Goal: Task Accomplishment & Management: Use online tool/utility

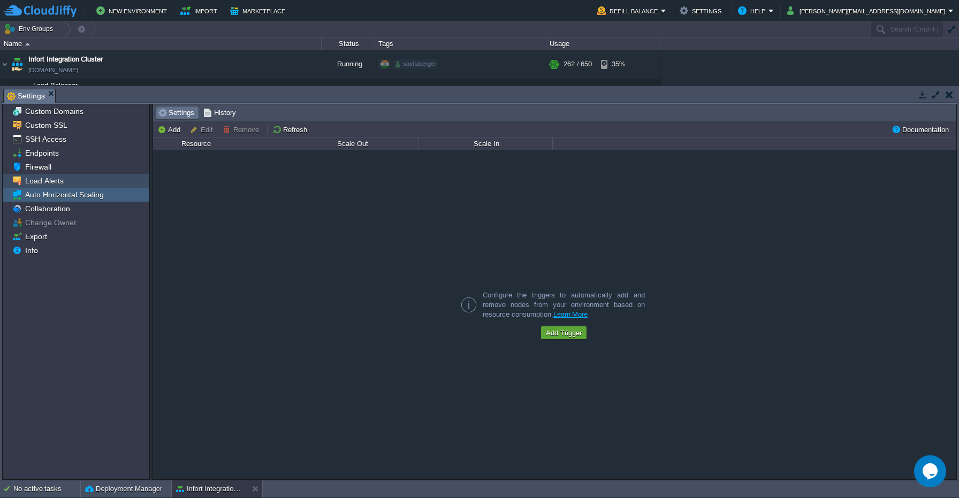
click at [62, 186] on span "Load Alerts" at bounding box center [44, 181] width 42 height 10
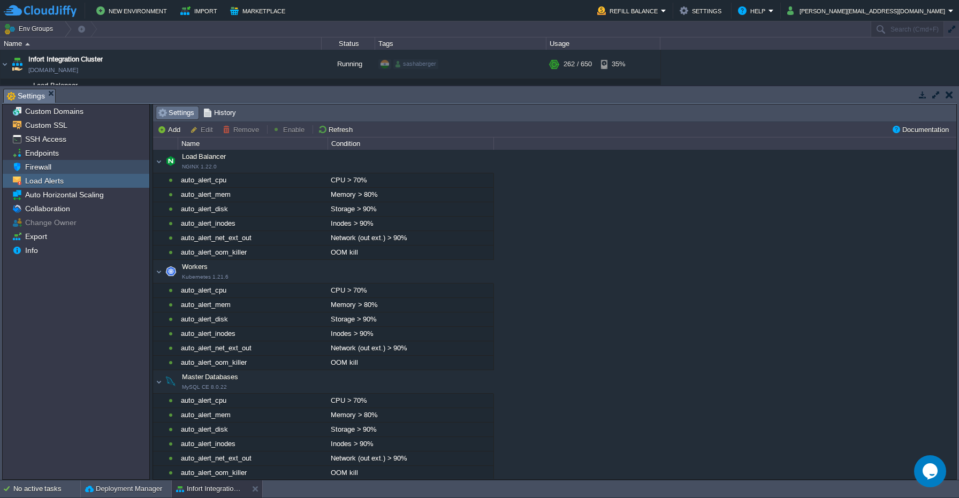
click at [63, 168] on div "Firewall" at bounding box center [76, 167] width 147 height 14
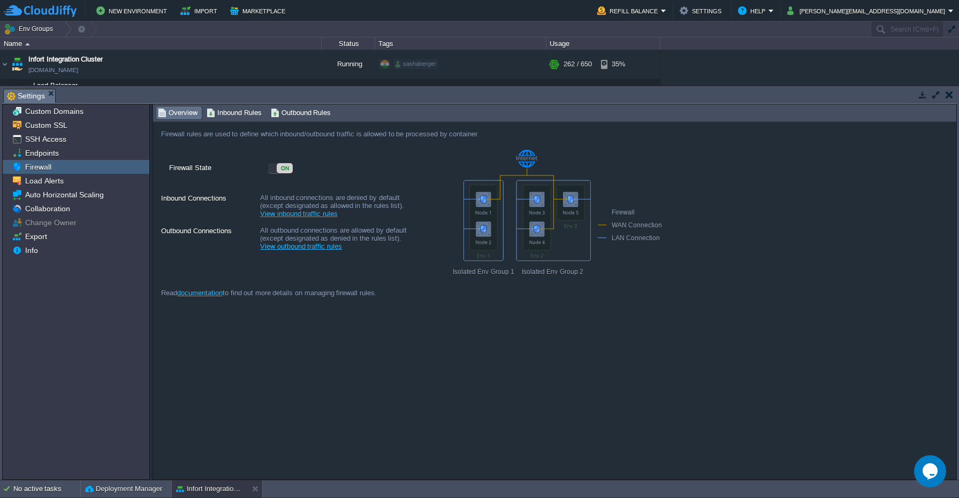
click at [57, 156] on span "Endpoints" at bounding box center [41, 153] width 37 height 10
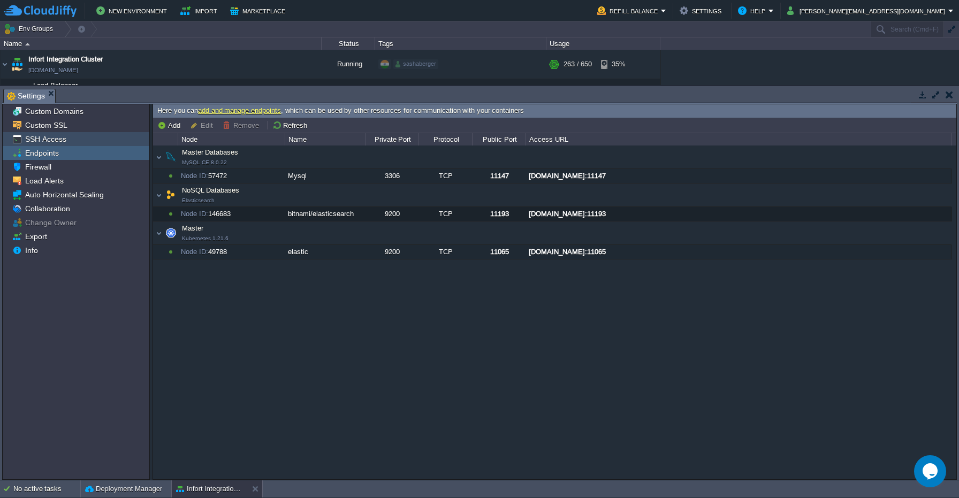
click at [82, 145] on div "SSH Access" at bounding box center [76, 139] width 147 height 14
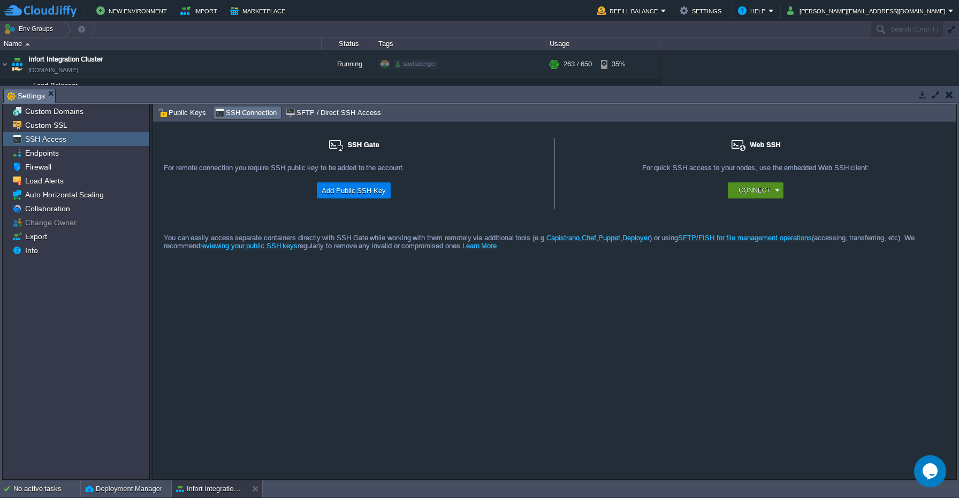
click at [743, 190] on button "Connect" at bounding box center [754, 190] width 32 height 11
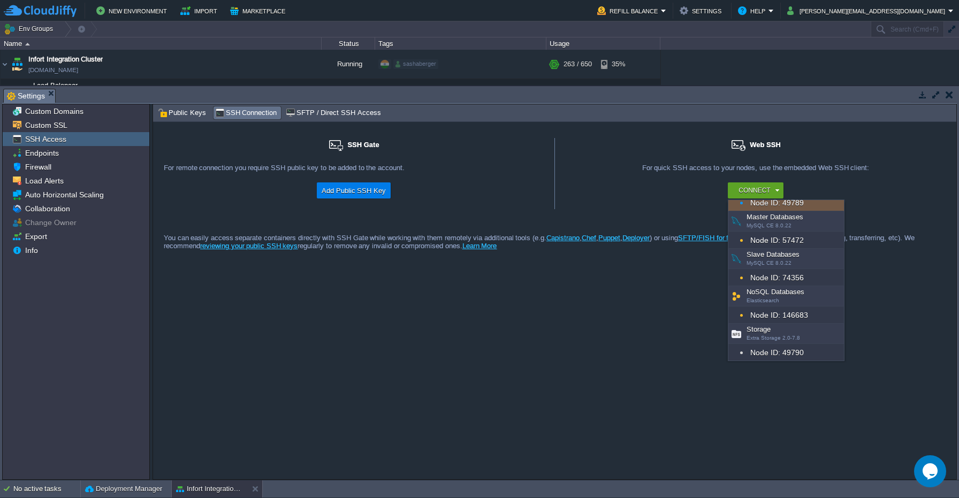
scroll to position [102, 0]
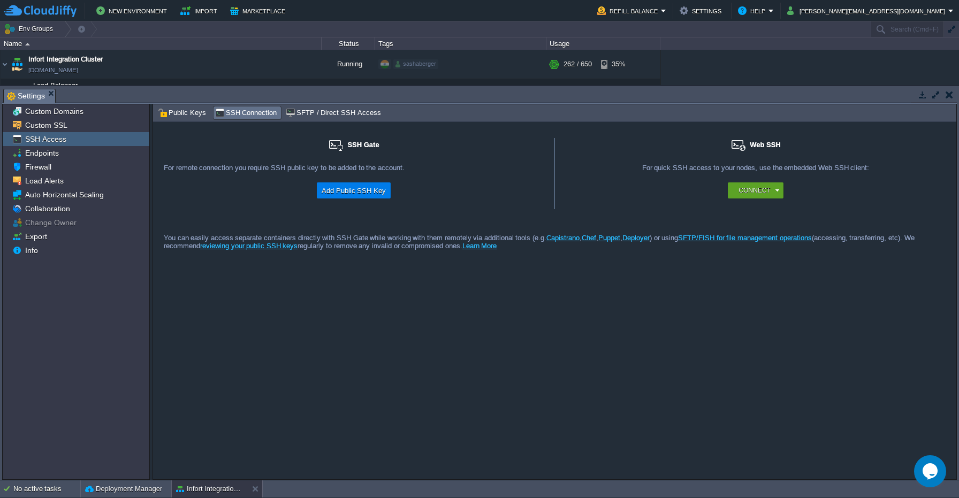
click at [877, 151] on div "Web SSH" at bounding box center [755, 151] width 380 height 26
click at [947, 97] on button "button" at bounding box center [948, 95] width 7 height 10
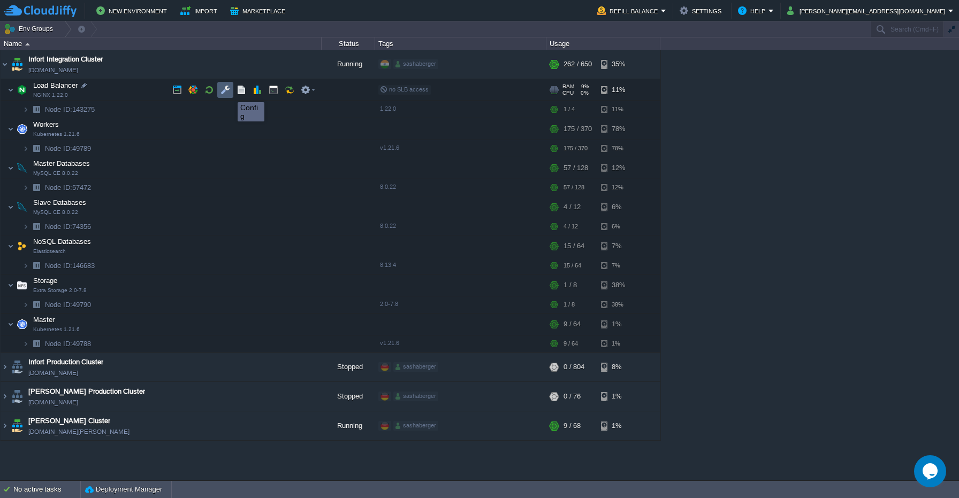
click at [222, 92] on button "button" at bounding box center [225, 90] width 10 height 10
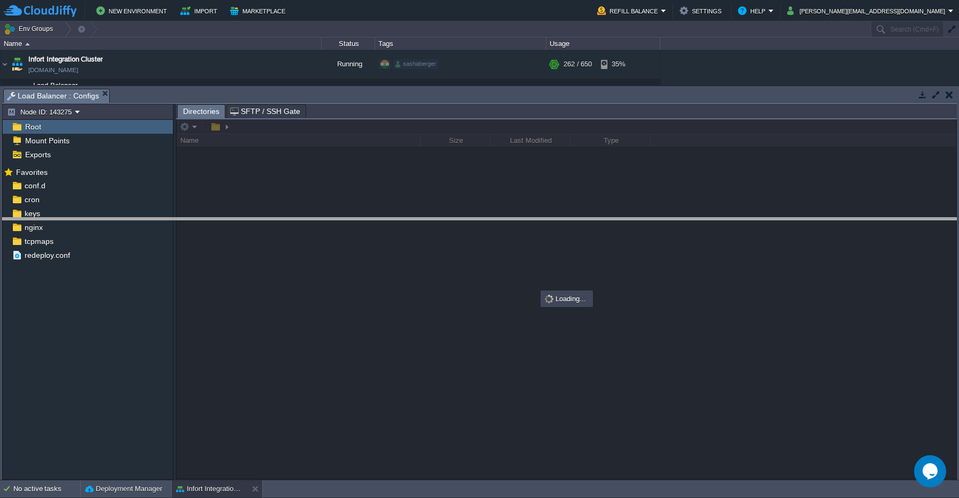
drag, startPoint x: 773, startPoint y: 91, endPoint x: 769, endPoint y: 220, distance: 129.0
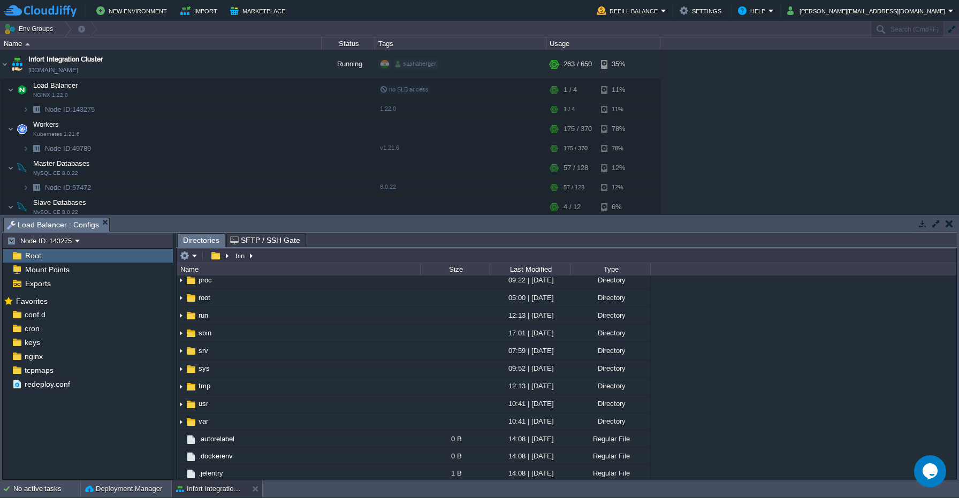
scroll to position [176, 0]
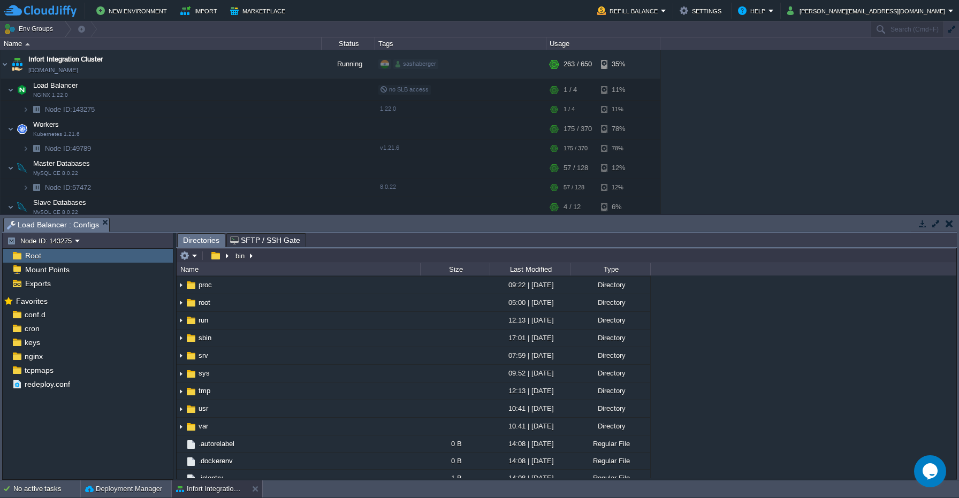
drag, startPoint x: 374, startPoint y: 217, endPoint x: 434, endPoint y: 2, distance: 223.4
click at [434, 2] on body "New Environment Import Marketplace Bonus $0.00 Upgrade Account Refill Balance S…" at bounding box center [479, 249] width 959 height 498
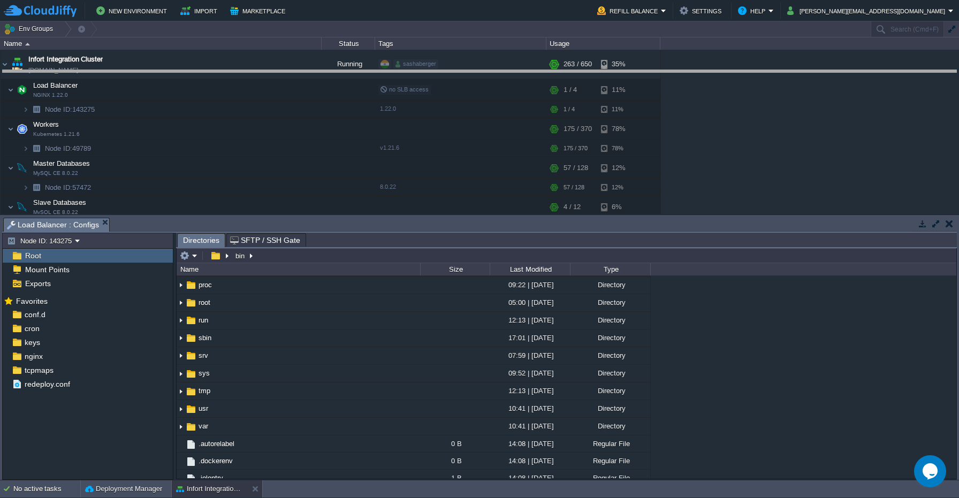
drag, startPoint x: 829, startPoint y: 220, endPoint x: 840, endPoint y: 72, distance: 148.1
click at [840, 72] on body "New Environment Import Marketplace Bonus $0.00 Upgrade Account Refill Balance S…" at bounding box center [479, 249] width 959 height 498
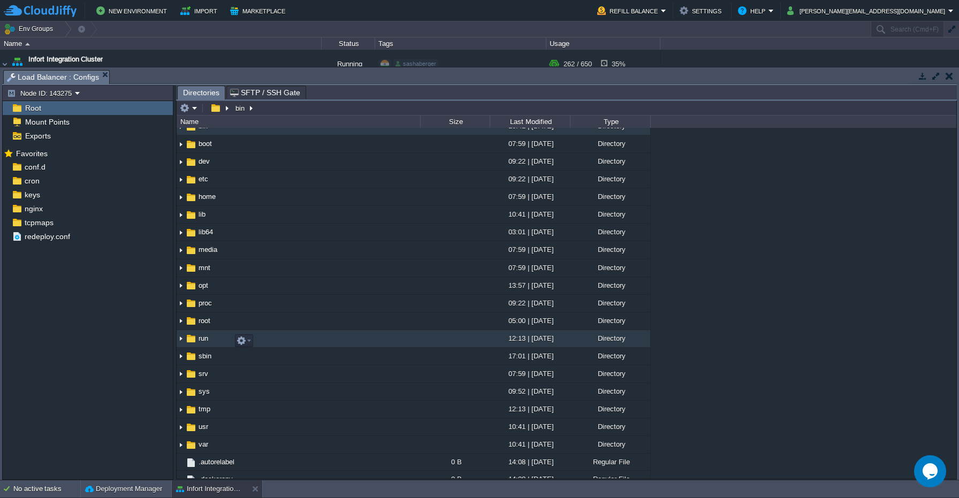
scroll to position [0, 0]
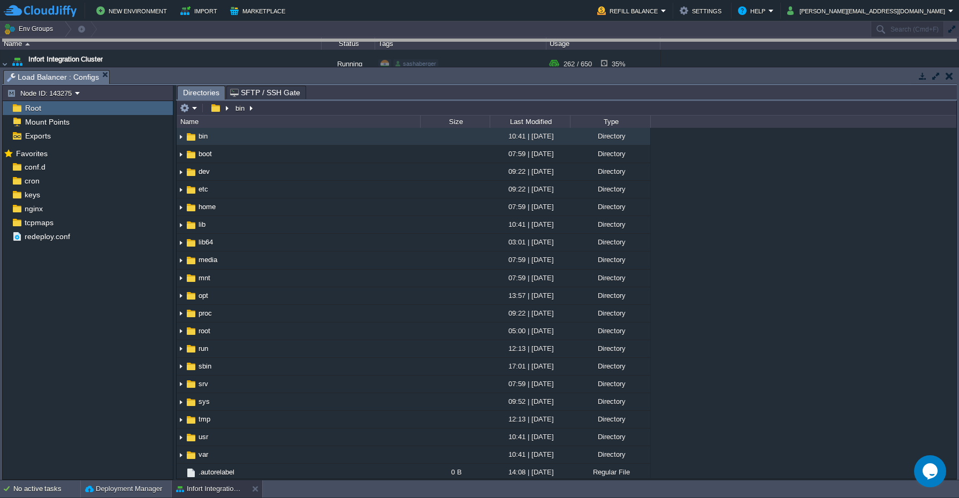
drag, startPoint x: 865, startPoint y: 71, endPoint x: 865, endPoint y: 11, distance: 60.4
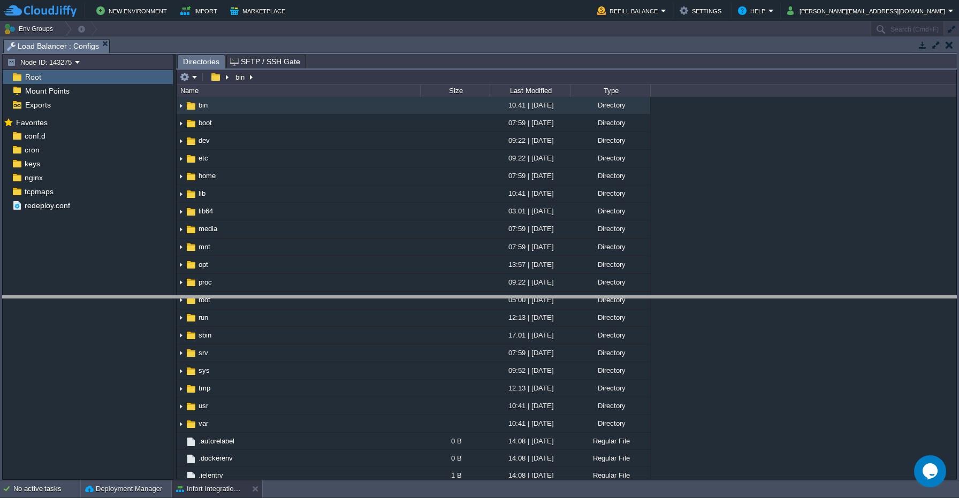
drag, startPoint x: 603, startPoint y: 41, endPoint x: 661, endPoint y: 308, distance: 272.7
click at [661, 308] on body "New Environment Import Marketplace Bonus $0.00 Upgrade Account Refill Balance S…" at bounding box center [479, 249] width 959 height 498
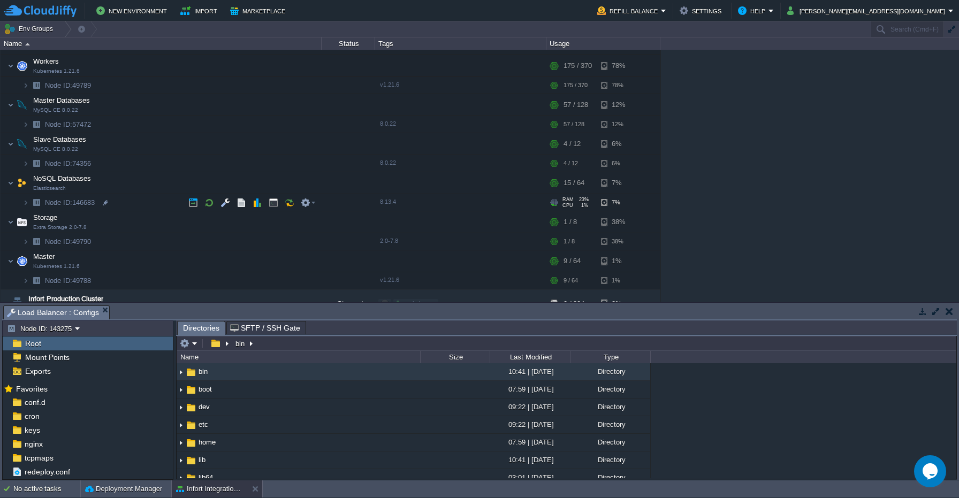
scroll to position [106, 0]
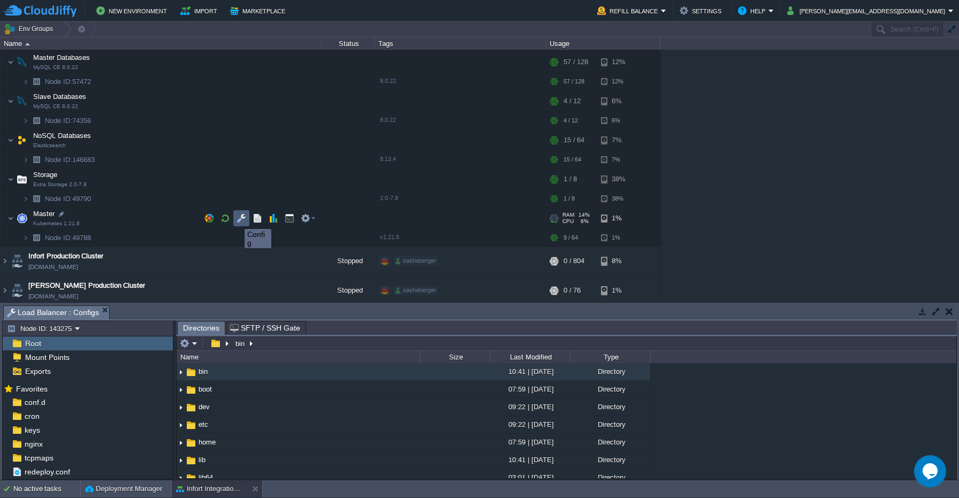
click at [236, 219] on button "button" at bounding box center [241, 218] width 10 height 10
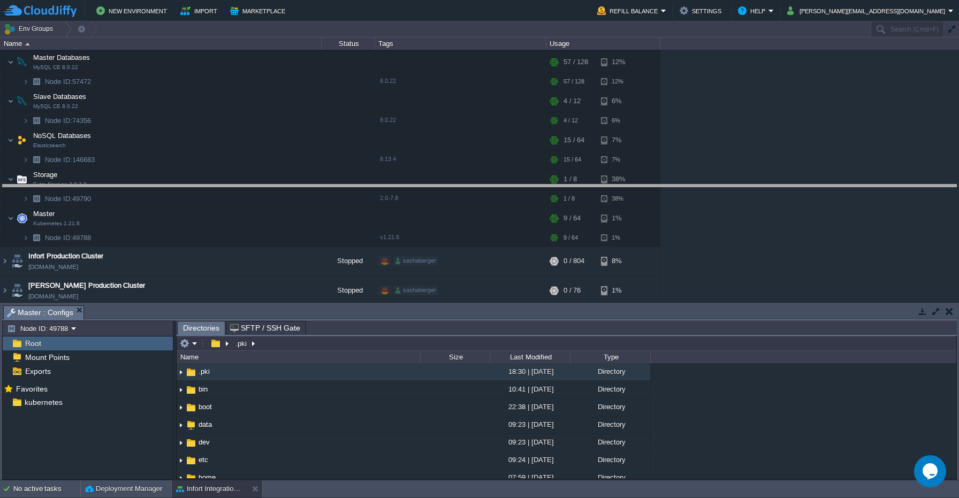
drag, startPoint x: 286, startPoint y: 310, endPoint x: 309, endPoint y: 189, distance: 123.1
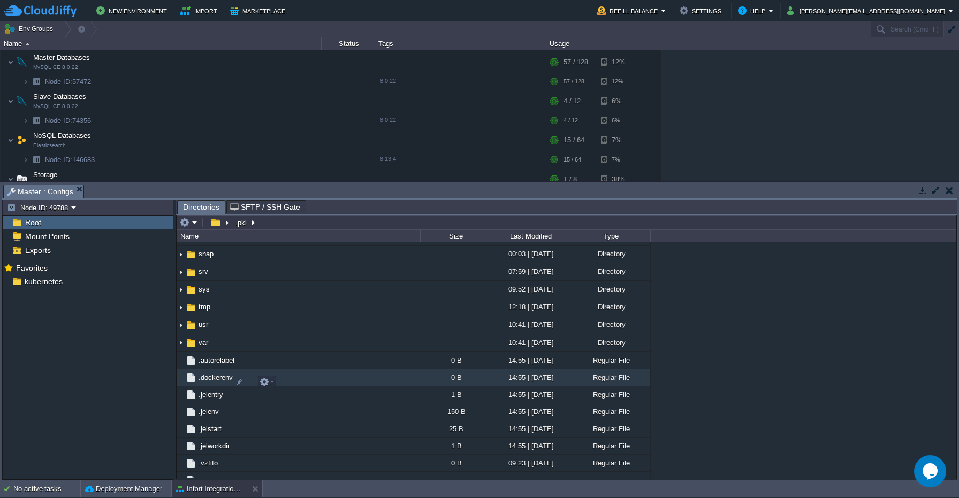
scroll to position [337, 0]
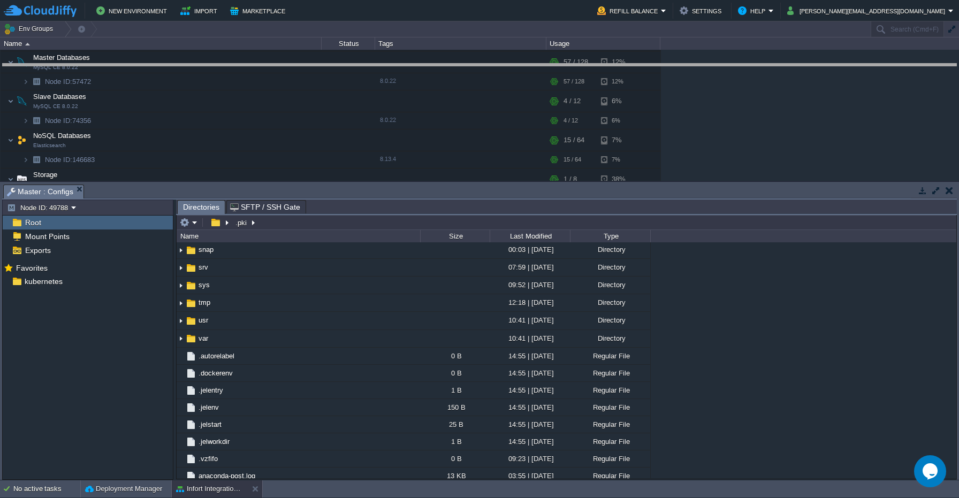
drag, startPoint x: 390, startPoint y: 187, endPoint x: 435, endPoint y: 66, distance: 129.2
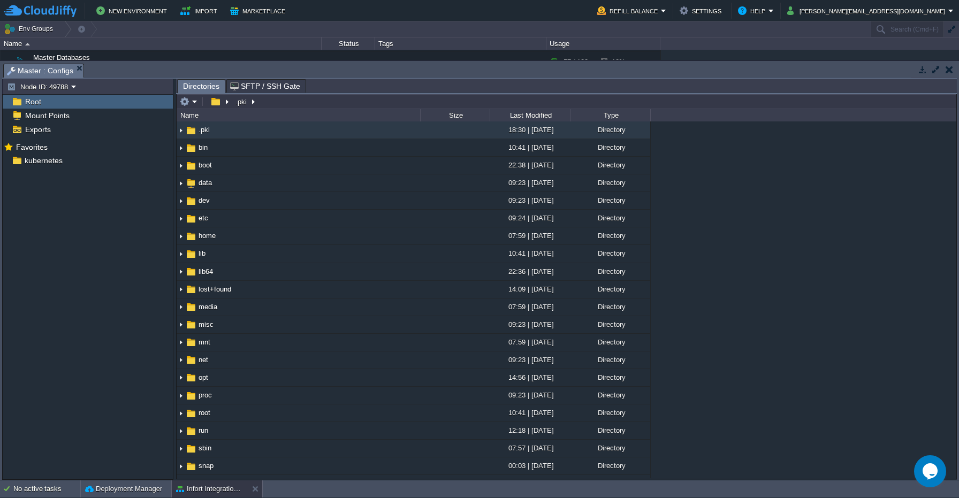
scroll to position [0, 0]
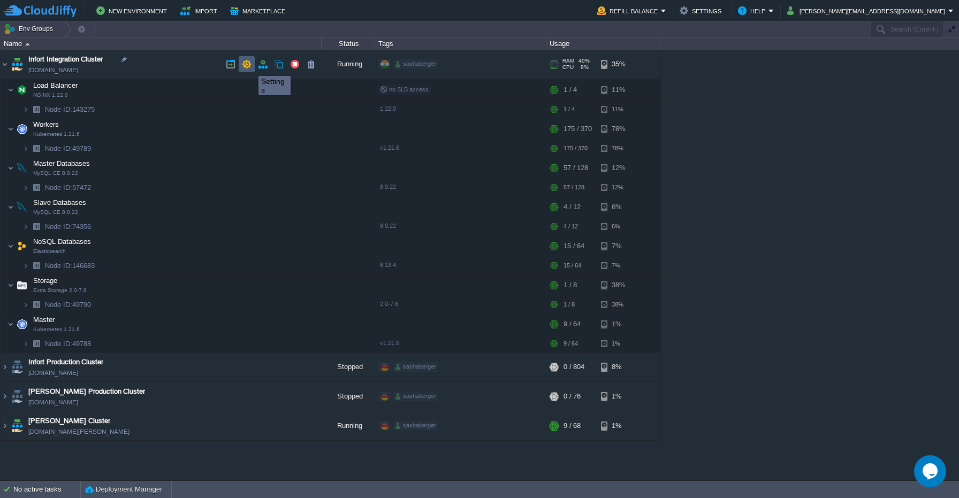
click at [248, 65] on button "button" at bounding box center [247, 64] width 10 height 10
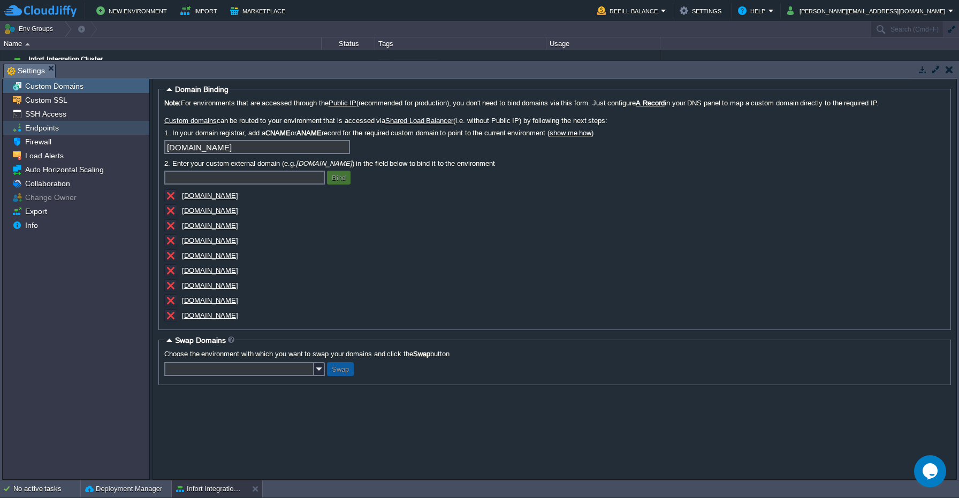
click at [104, 125] on div "Endpoints" at bounding box center [76, 128] width 147 height 14
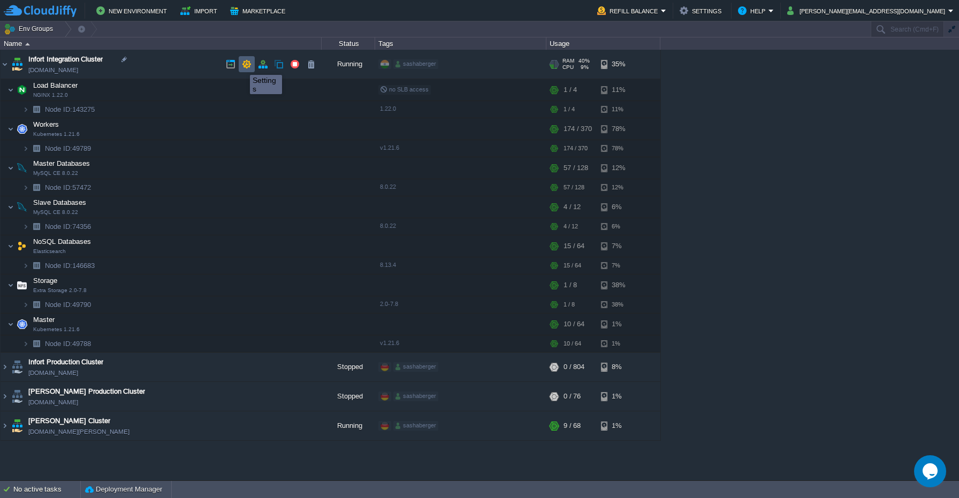
click at [248, 65] on button "button" at bounding box center [247, 64] width 10 height 10
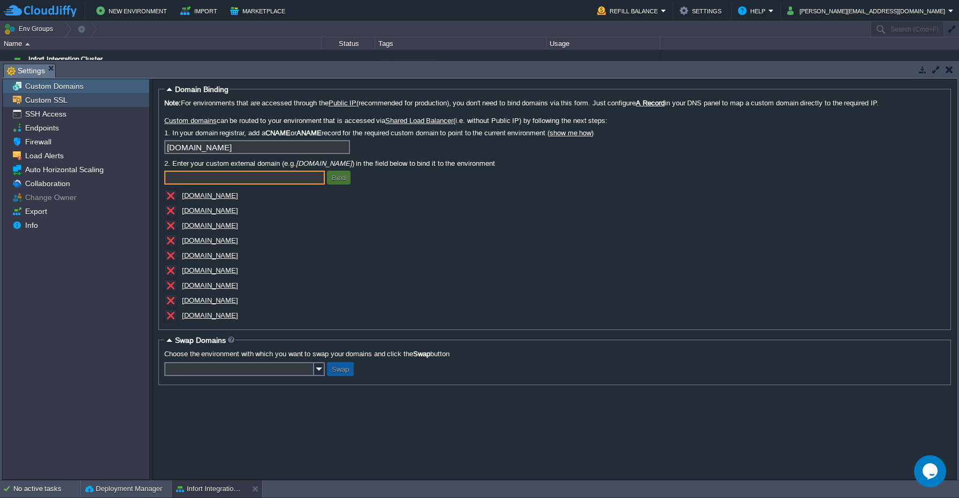
click at [81, 99] on div "Custom SSL" at bounding box center [76, 100] width 147 height 14
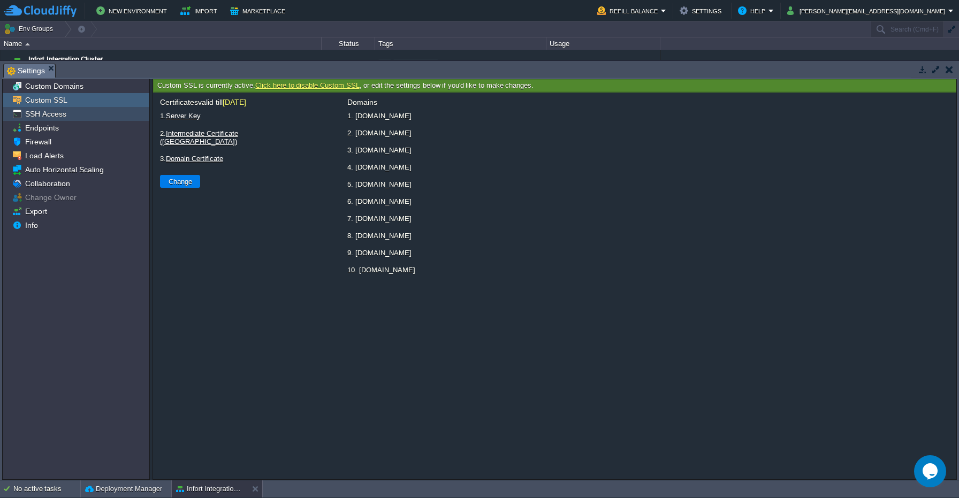
click at [76, 117] on div "SSH Access" at bounding box center [76, 114] width 147 height 14
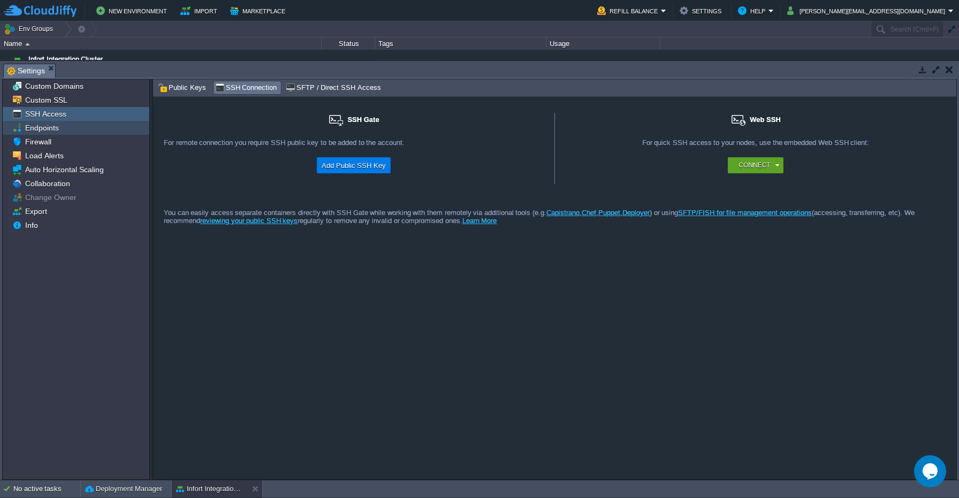
click at [74, 127] on div "Endpoints" at bounding box center [76, 128] width 147 height 14
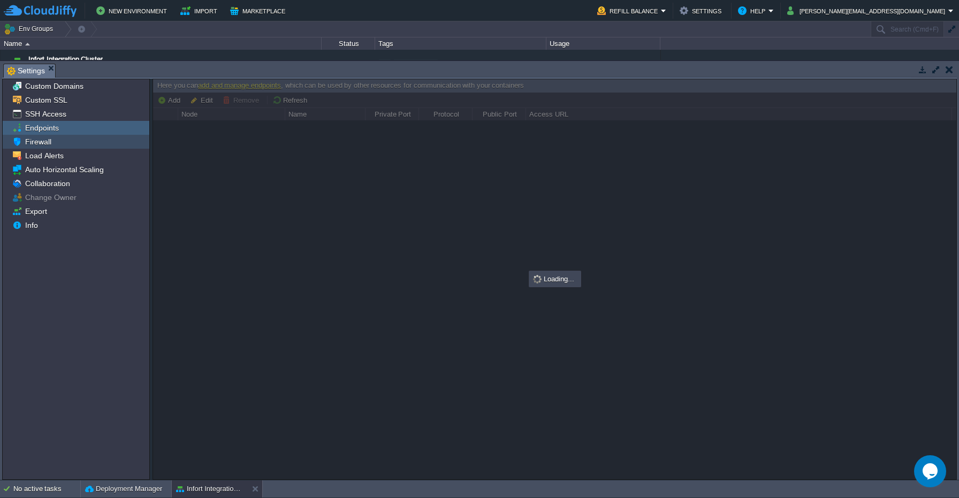
click at [66, 147] on div "Firewall" at bounding box center [76, 142] width 147 height 14
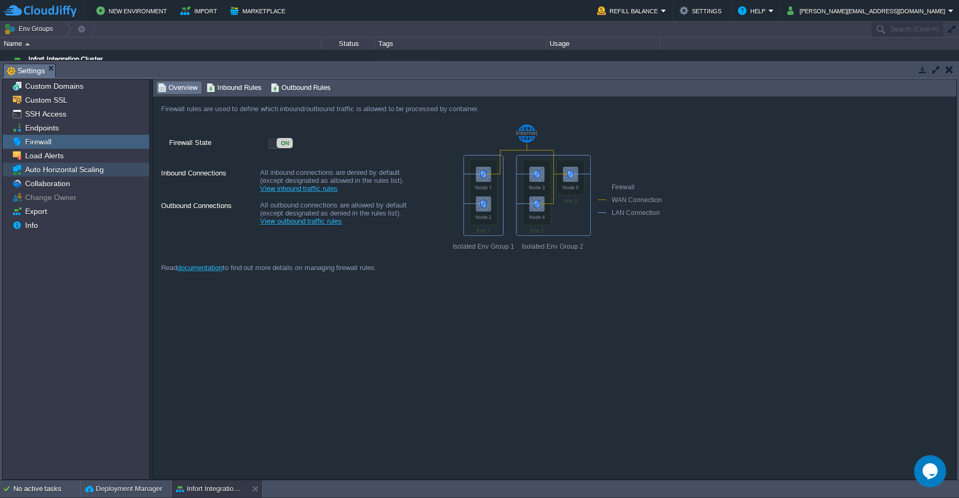
click at [61, 165] on div "Auto Horizontal Scaling" at bounding box center [76, 170] width 147 height 14
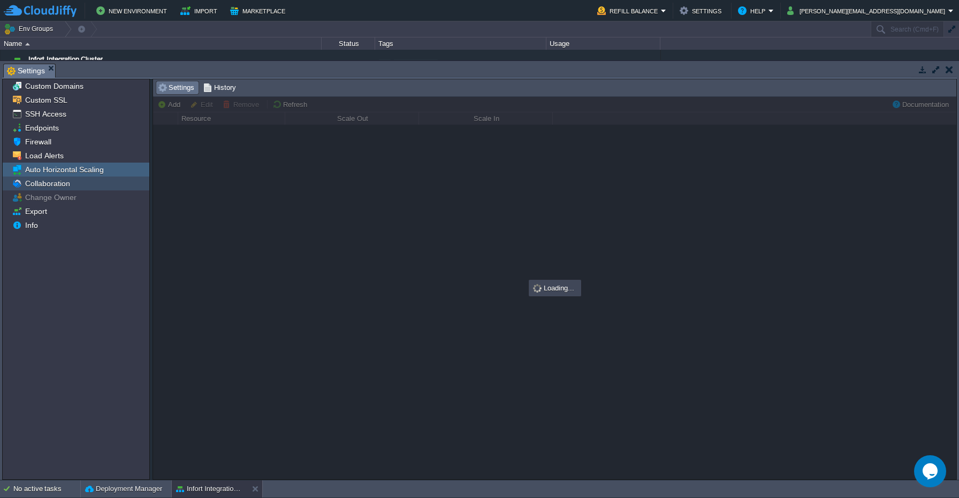
click at [58, 189] on div "Collaboration" at bounding box center [76, 184] width 147 height 14
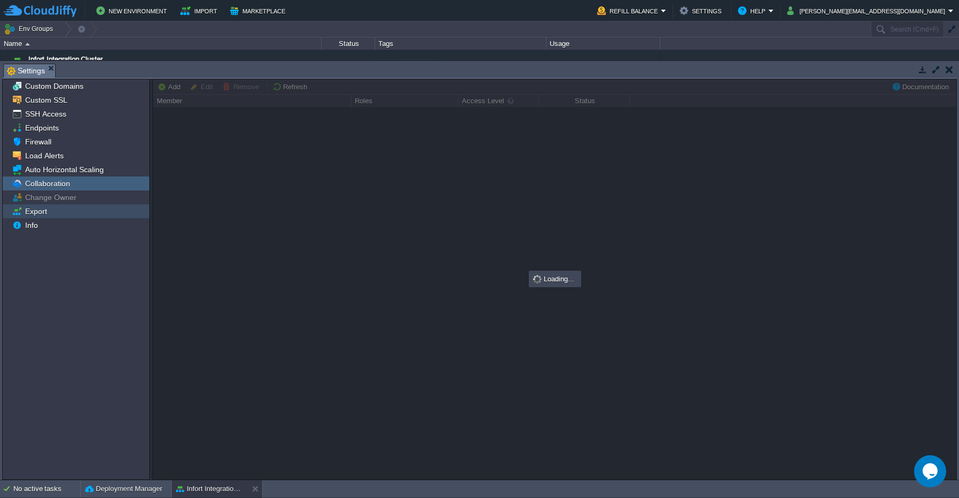
click at [55, 210] on div "Export" at bounding box center [76, 211] width 147 height 14
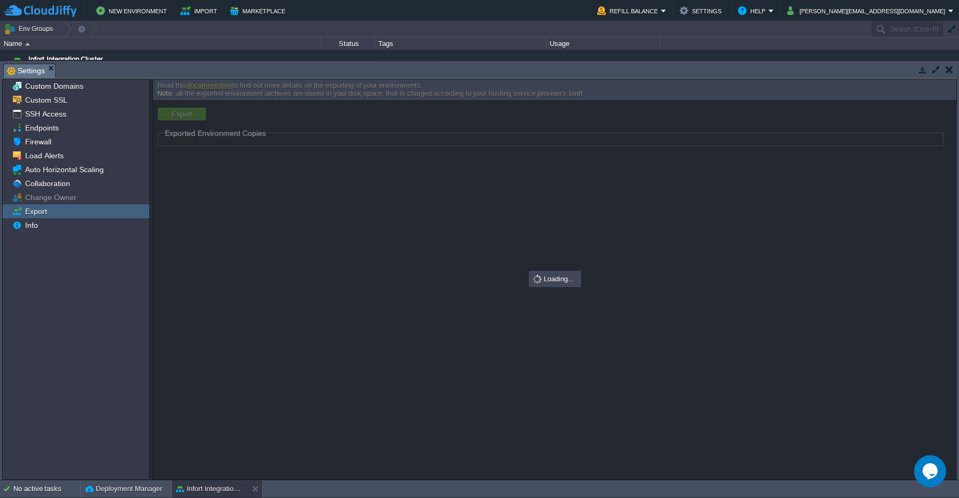
click at [52, 71] on em "Settings" at bounding box center [31, 70] width 48 height 13
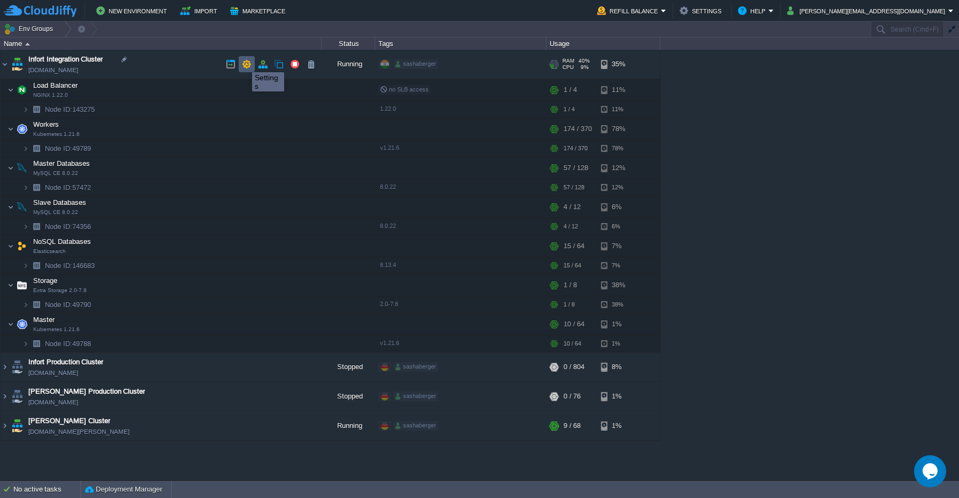
click at [245, 63] on button "button" at bounding box center [247, 64] width 10 height 10
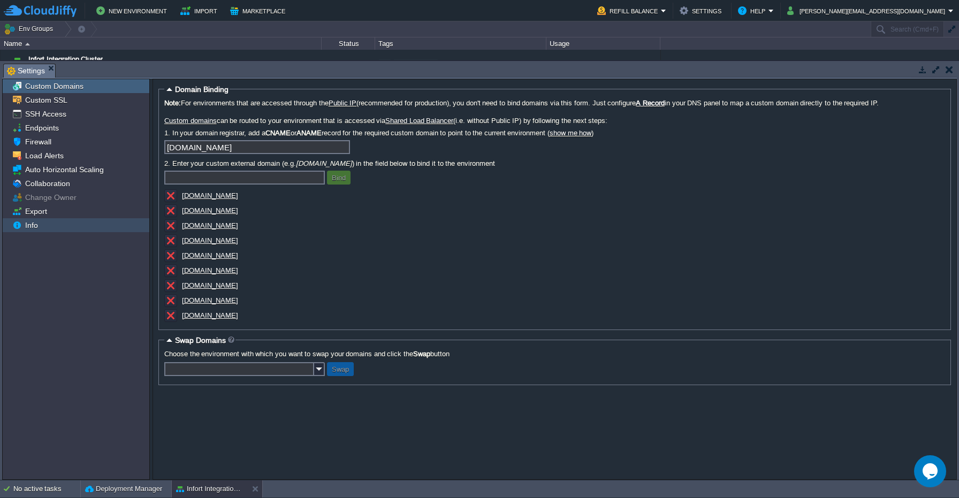
click at [61, 224] on div "Info" at bounding box center [76, 225] width 147 height 14
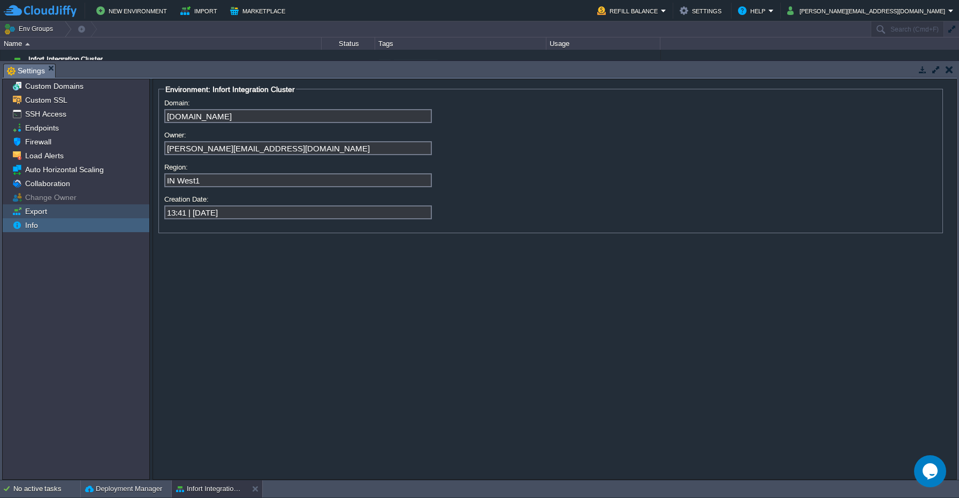
click at [63, 217] on div "Export" at bounding box center [76, 211] width 147 height 14
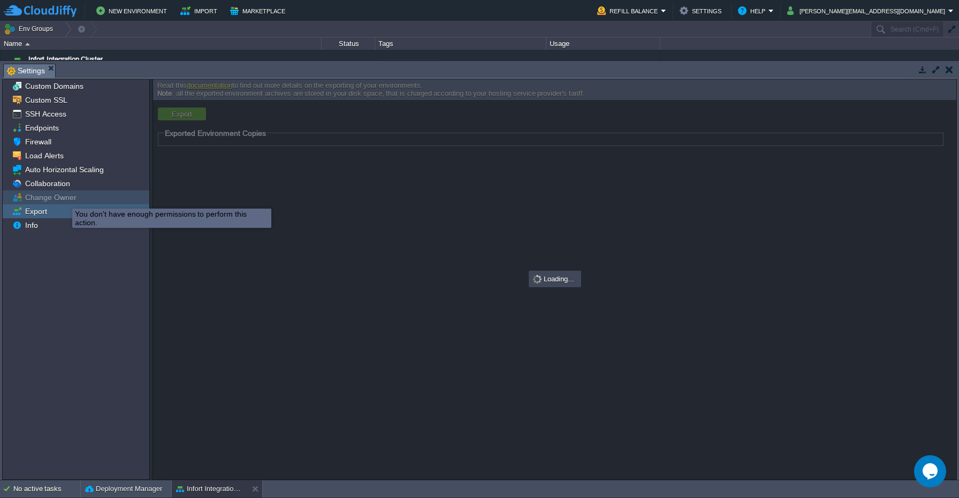
click at [53, 197] on span "Change Owner" at bounding box center [50, 198] width 55 height 10
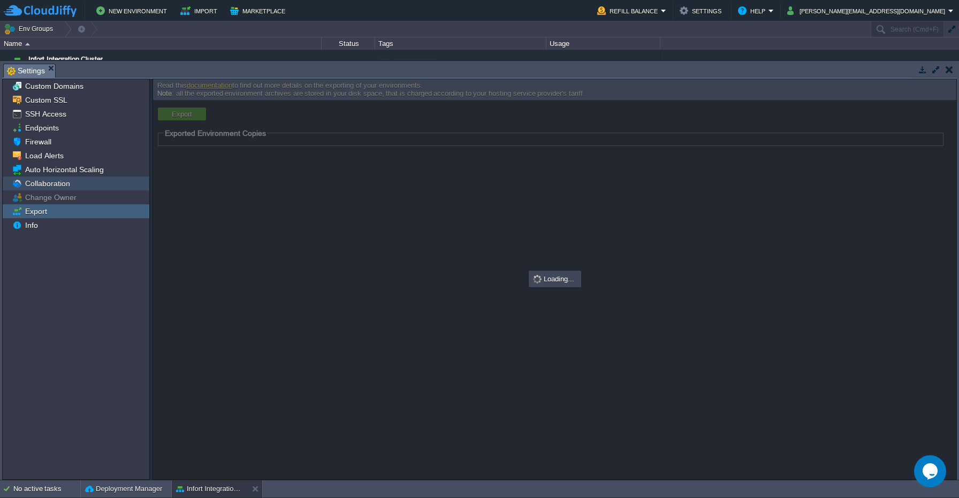
click at [66, 182] on span "Collaboration" at bounding box center [47, 184] width 49 height 10
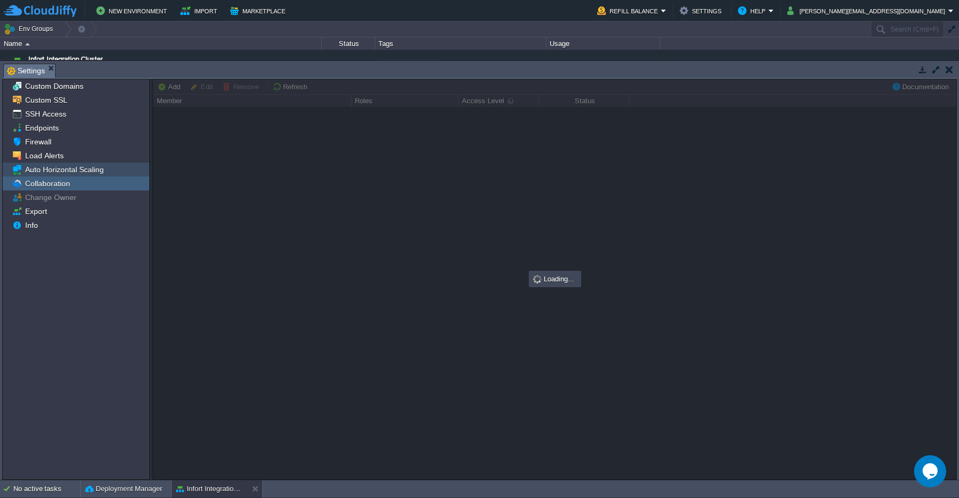
click at [78, 166] on span "Auto Horizontal Scaling" at bounding box center [64, 170] width 82 height 10
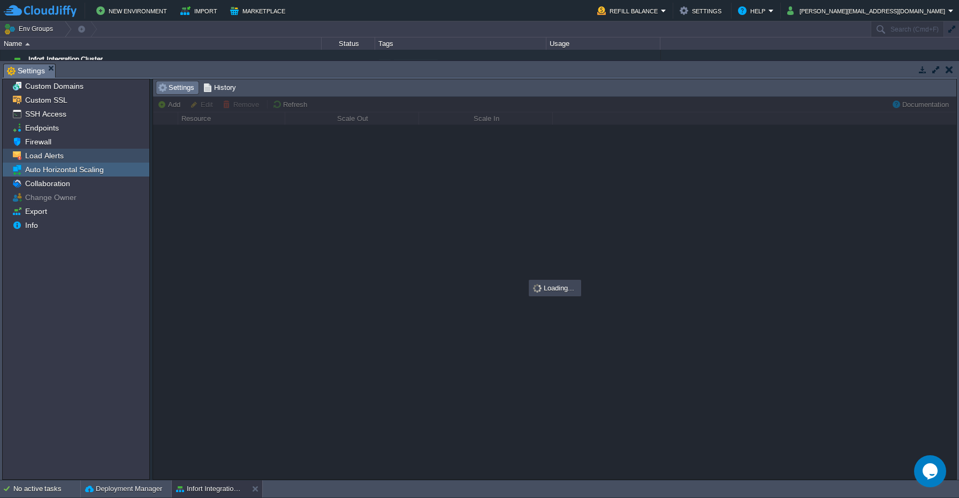
click at [75, 159] on div "Load Alerts" at bounding box center [76, 156] width 147 height 14
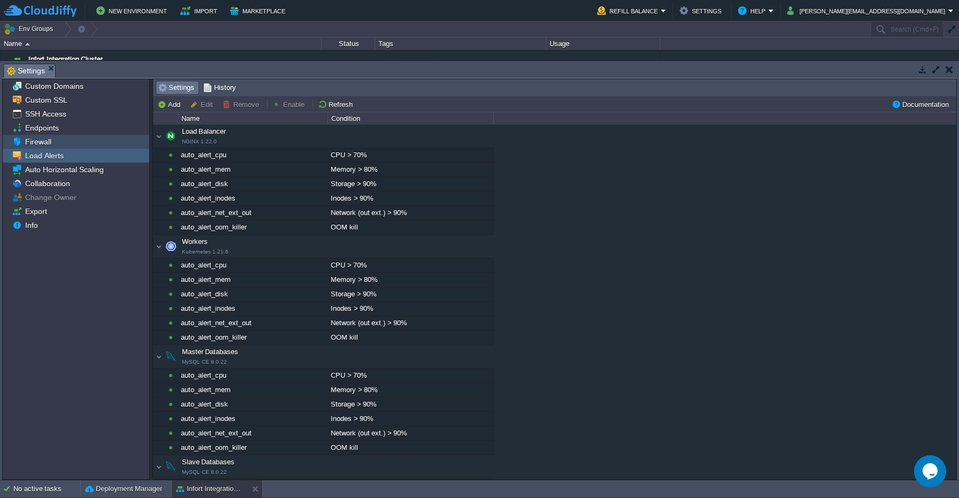
click at [79, 140] on div "Firewall" at bounding box center [76, 142] width 147 height 14
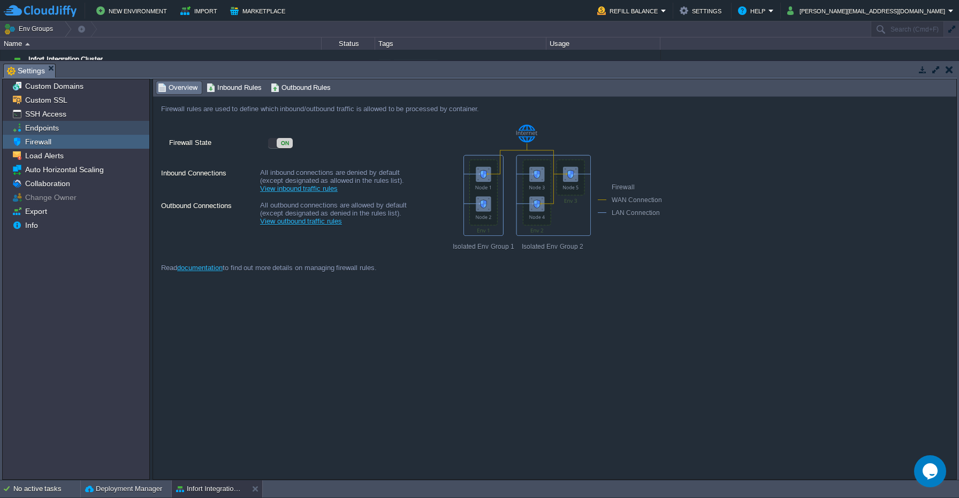
click at [74, 133] on div "Endpoints" at bounding box center [76, 128] width 147 height 14
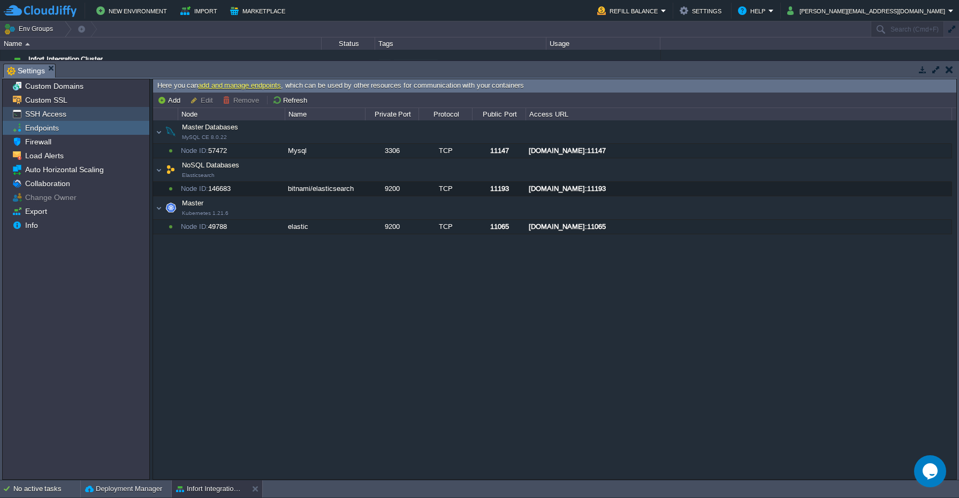
click at [68, 117] on div "SSH Access" at bounding box center [76, 114] width 147 height 14
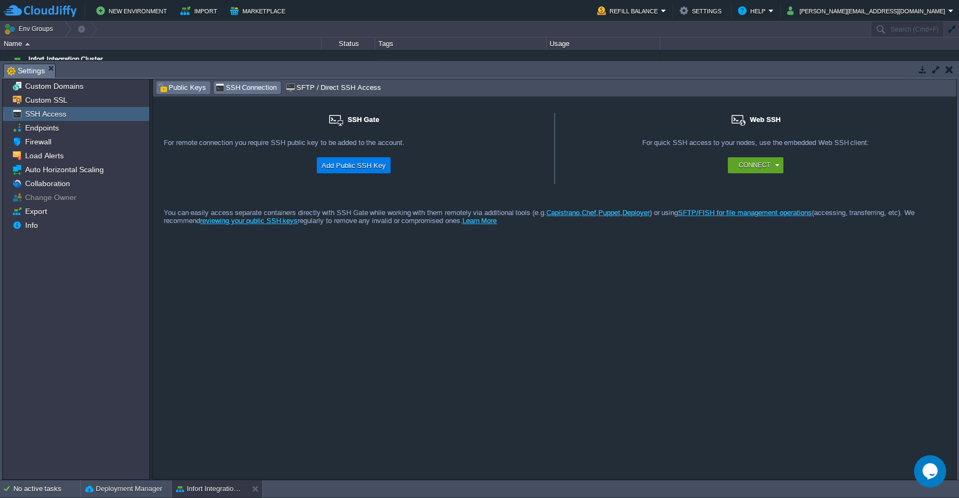
click at [181, 89] on span "Public Keys" at bounding box center [182, 88] width 48 height 12
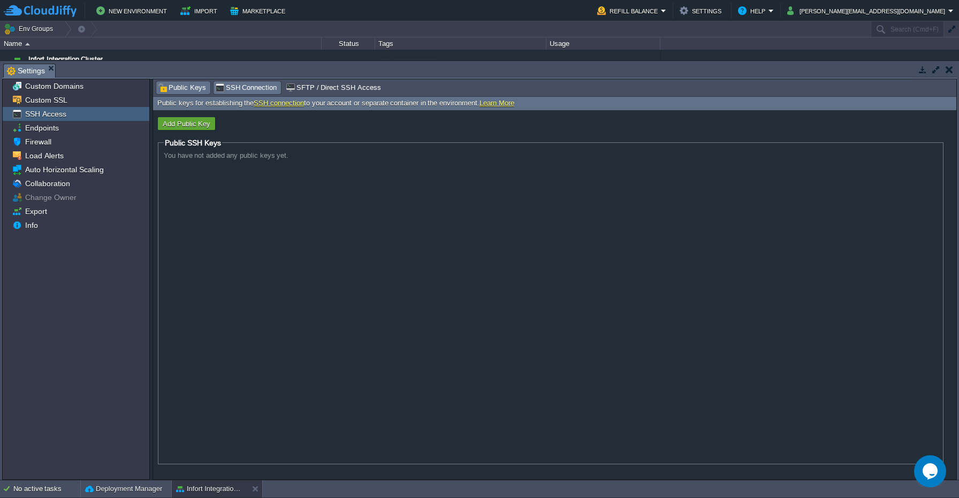
click at [237, 88] on span "SSH Connection" at bounding box center [246, 88] width 62 height 12
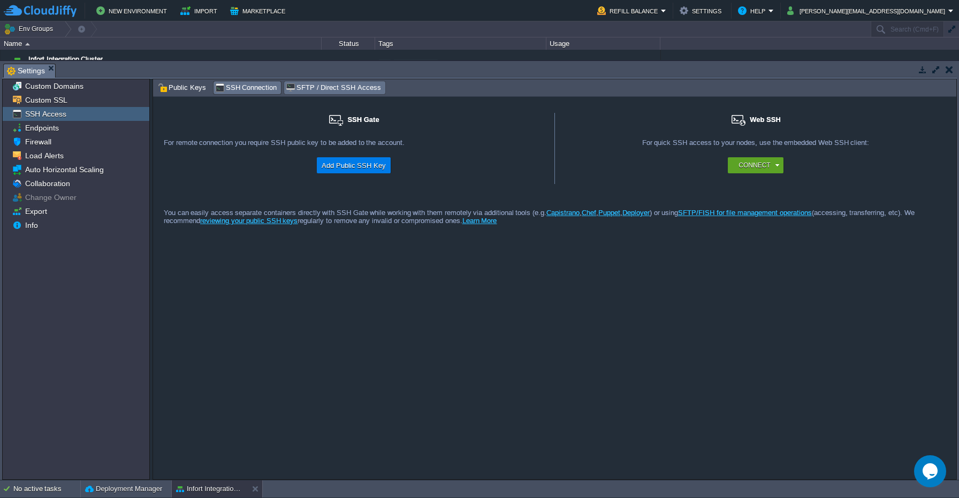
click at [298, 88] on span "SFTP / Direct SSH Access" at bounding box center [333, 88] width 95 height 12
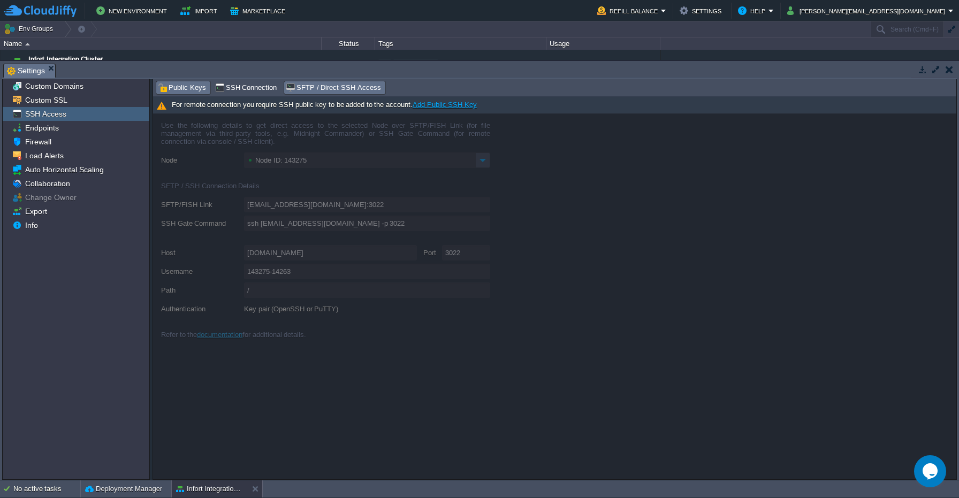
click at [189, 90] on span "Public Keys" at bounding box center [182, 88] width 48 height 12
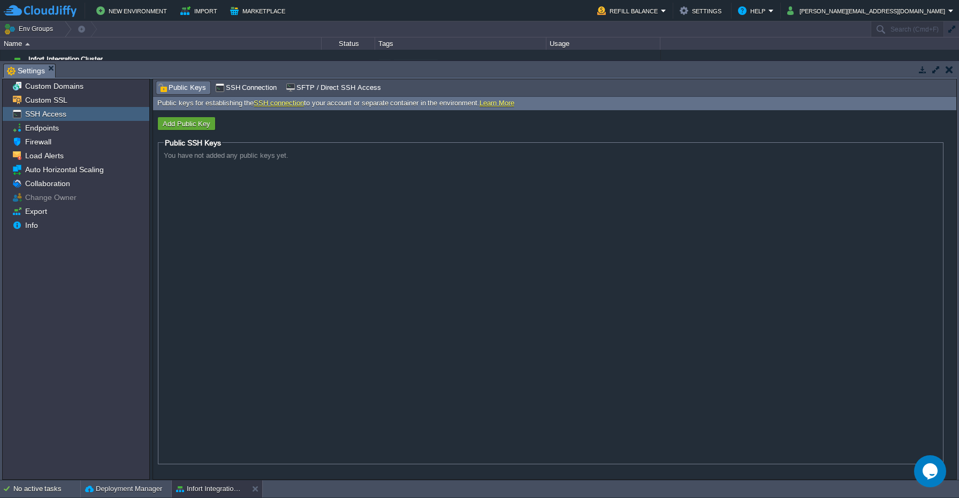
click at [209, 159] on span "You have not added any public keys yet." at bounding box center [226, 155] width 125 height 8
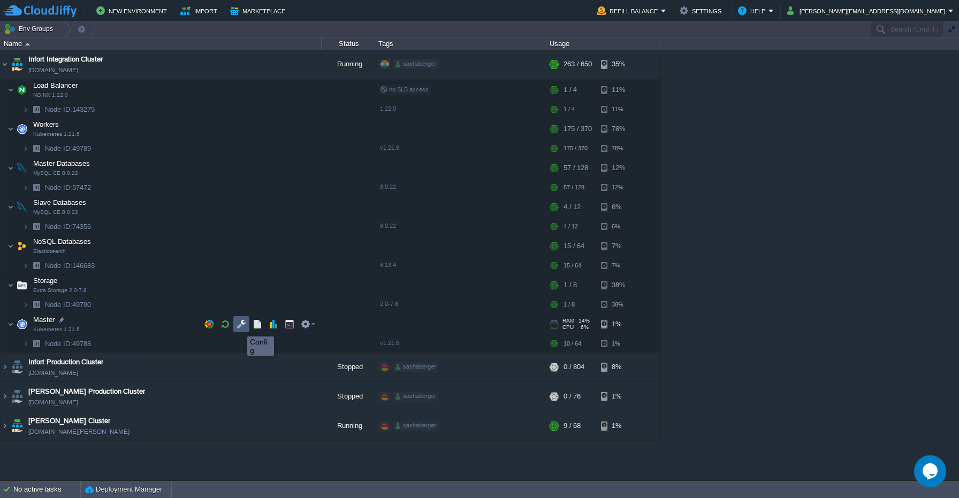
click at [239, 327] on button "button" at bounding box center [241, 324] width 10 height 10
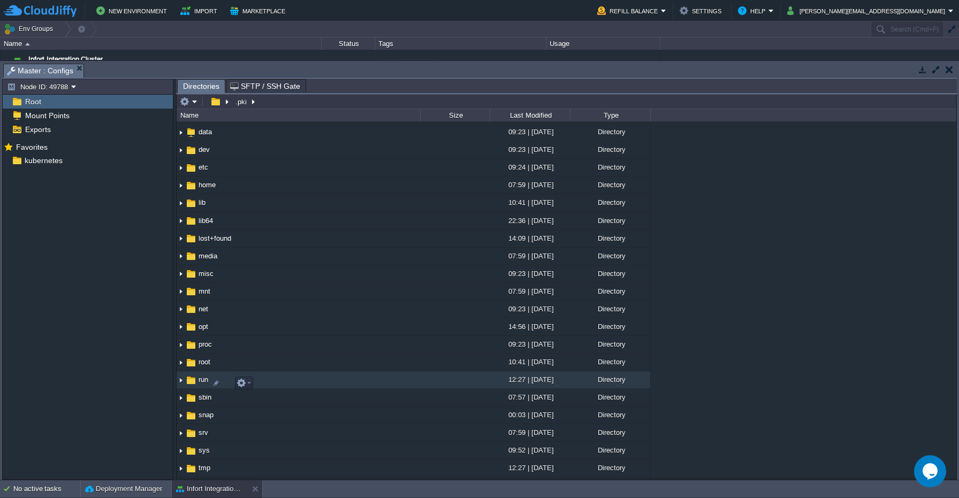
scroll to position [49, 0]
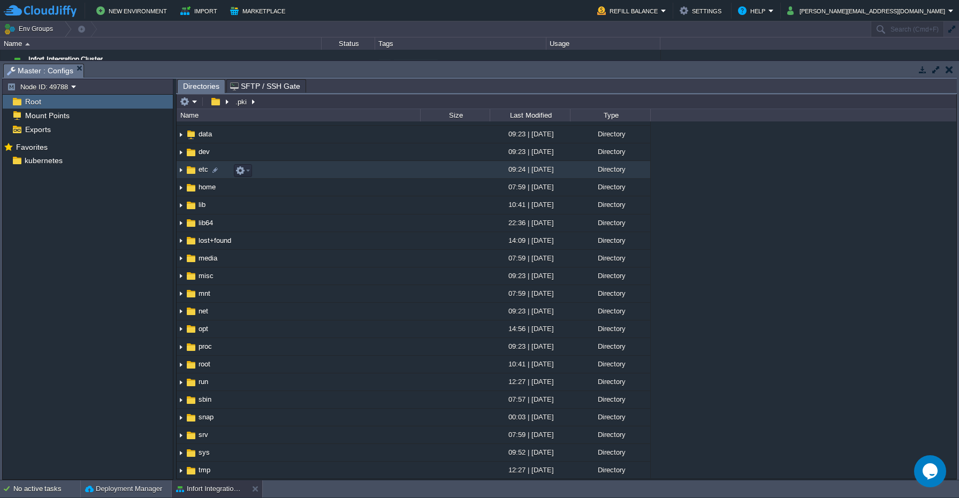
click at [181, 174] on img at bounding box center [181, 170] width 9 height 17
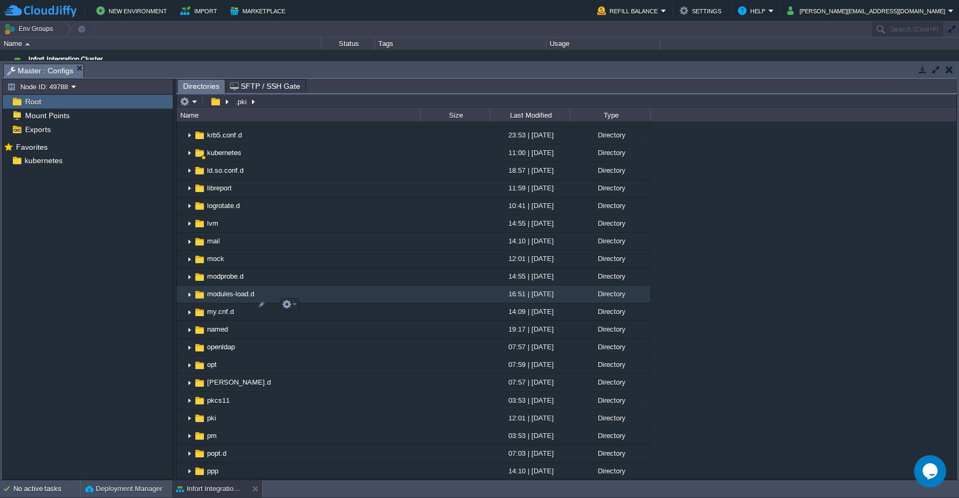
scroll to position [716, 0]
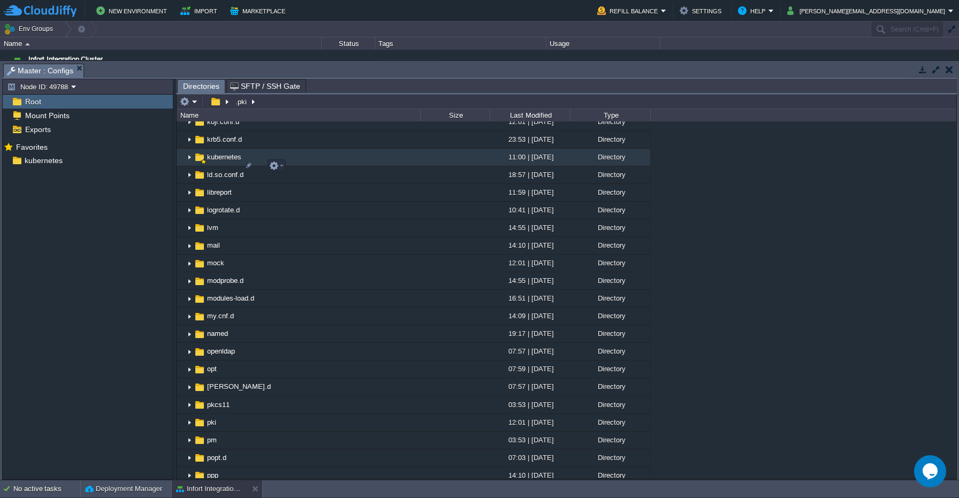
click at [189, 166] on img at bounding box center [189, 157] width 9 height 17
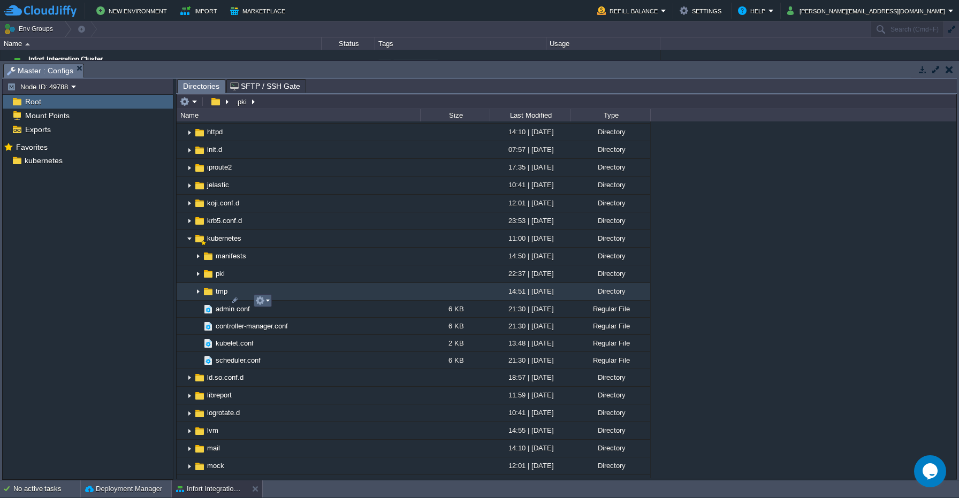
scroll to position [638, 0]
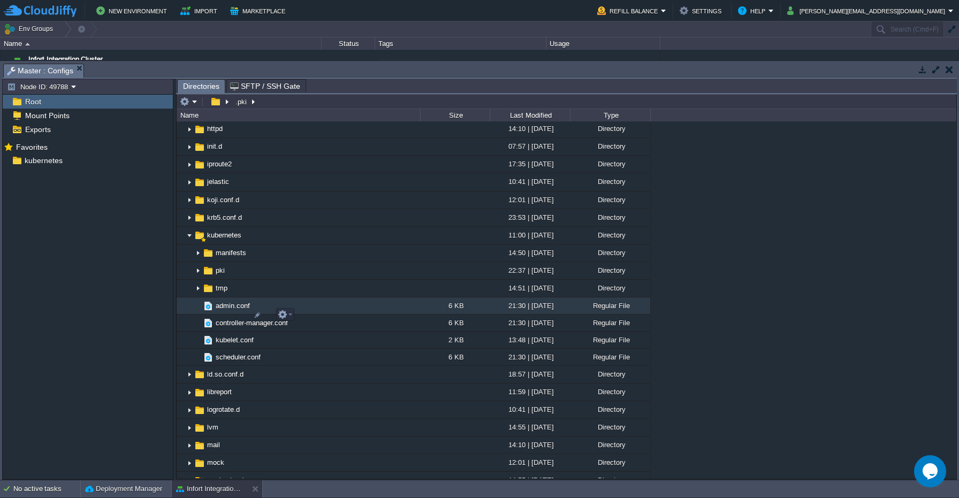
click at [231, 310] on span "admin.conf" at bounding box center [232, 305] width 37 height 9
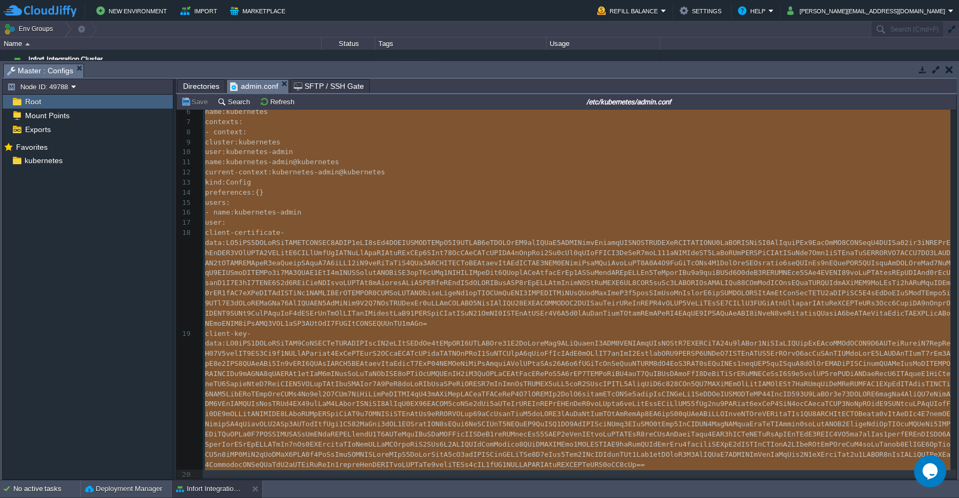
scroll to position [140, 0]
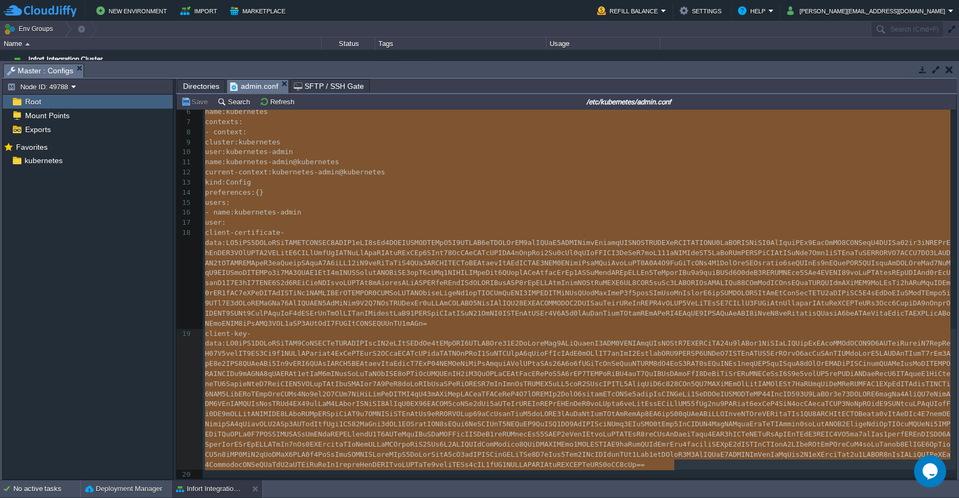
drag, startPoint x: 204, startPoint y: 119, endPoint x: 672, endPoint y: 461, distance: 579.4
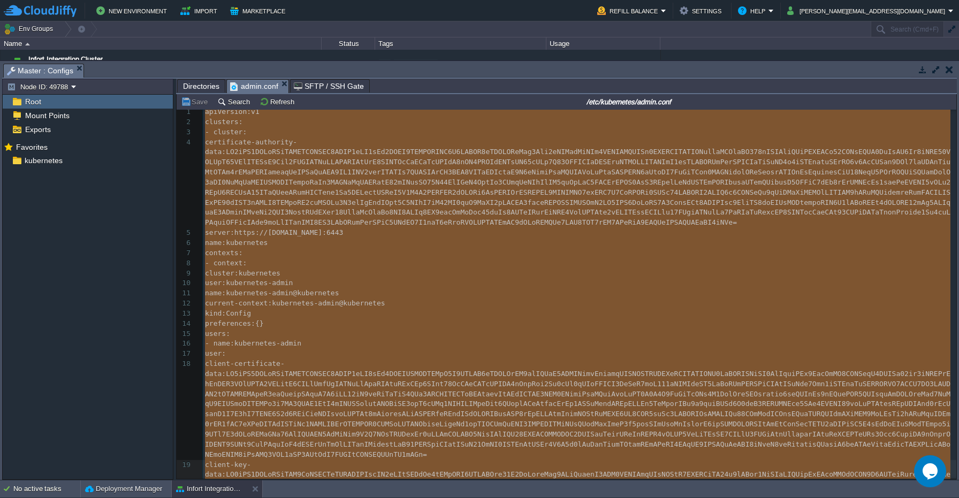
scroll to position [0, 0]
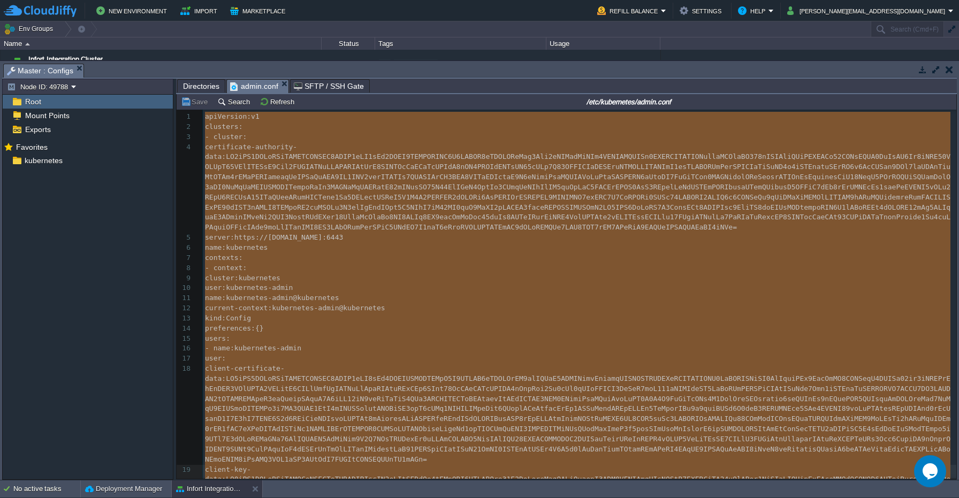
type textarea "-"
click at [948, 70] on button "button" at bounding box center [948, 70] width 7 height 10
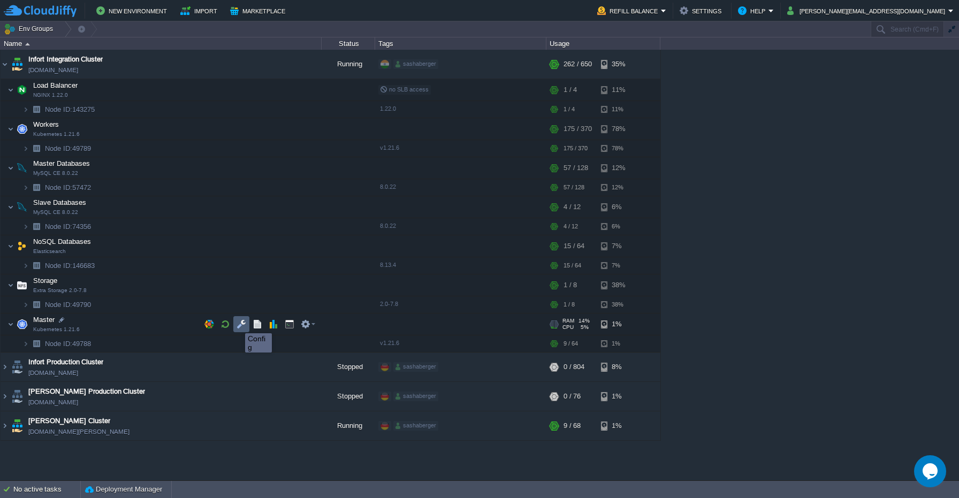
click at [237, 324] on button "button" at bounding box center [241, 324] width 10 height 10
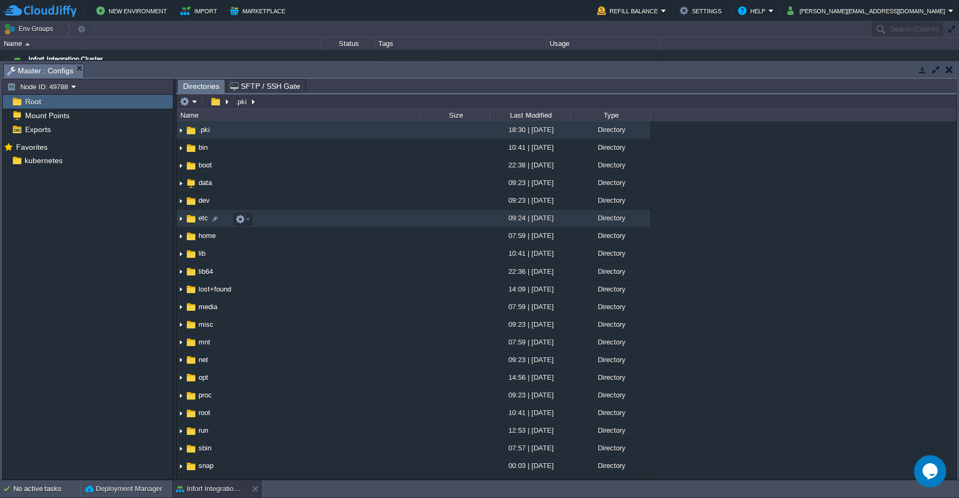
click at [180, 220] on img at bounding box center [181, 218] width 9 height 17
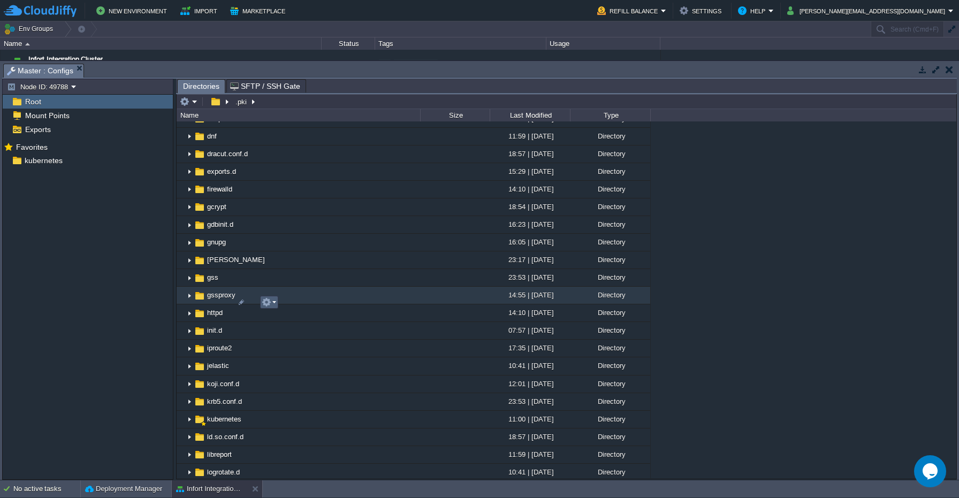
scroll to position [456, 0]
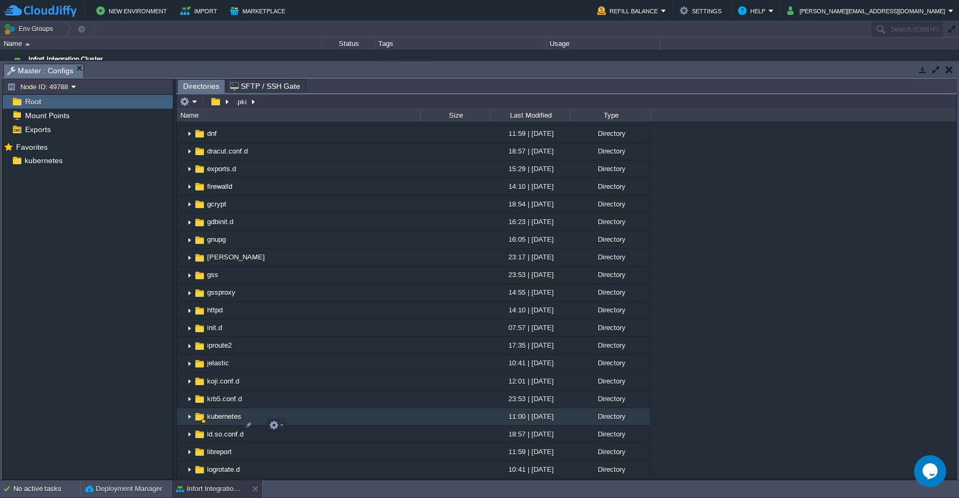
click at [191, 425] on img at bounding box center [189, 417] width 9 height 17
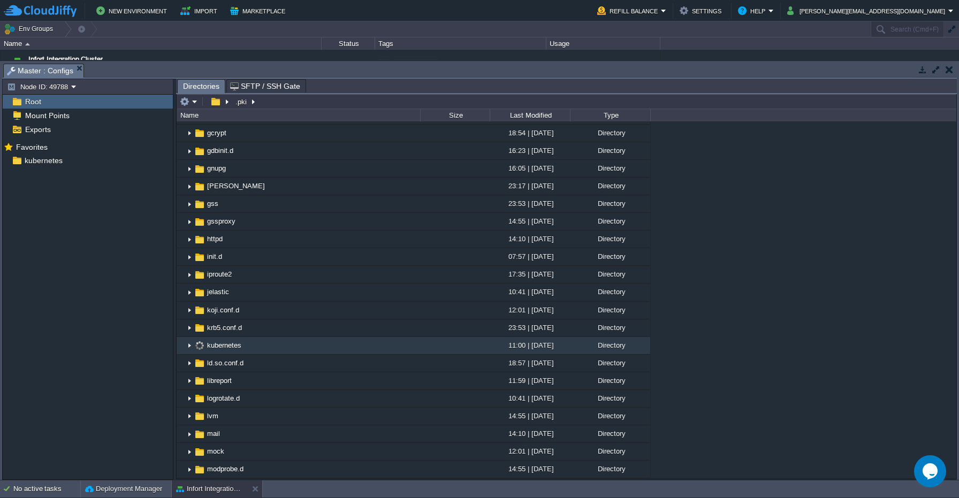
scroll to position [546, 0]
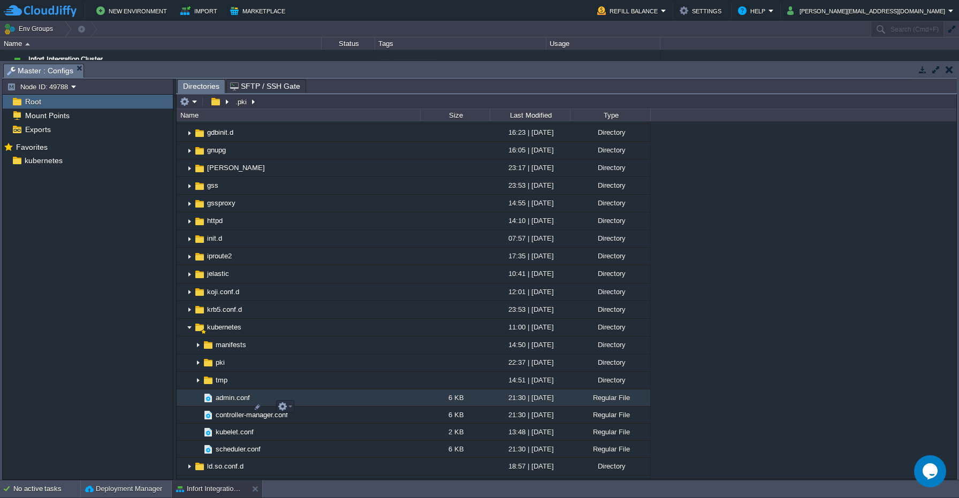
click at [229, 402] on span "admin.conf" at bounding box center [232, 397] width 37 height 9
click at [233, 402] on span "admin.conf" at bounding box center [232, 397] width 37 height 9
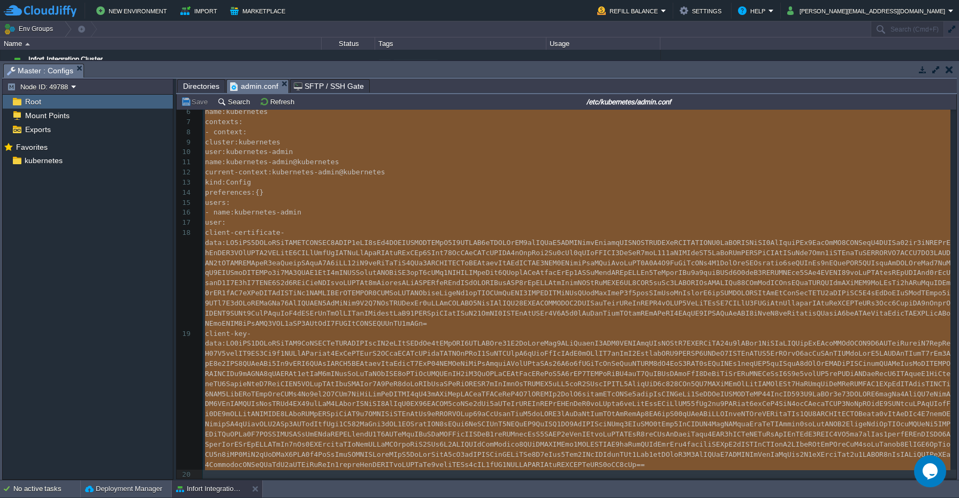
scroll to position [140, 0]
drag, startPoint x: 206, startPoint y: 119, endPoint x: 354, endPoint y: 474, distance: 384.6
type textarea "-"
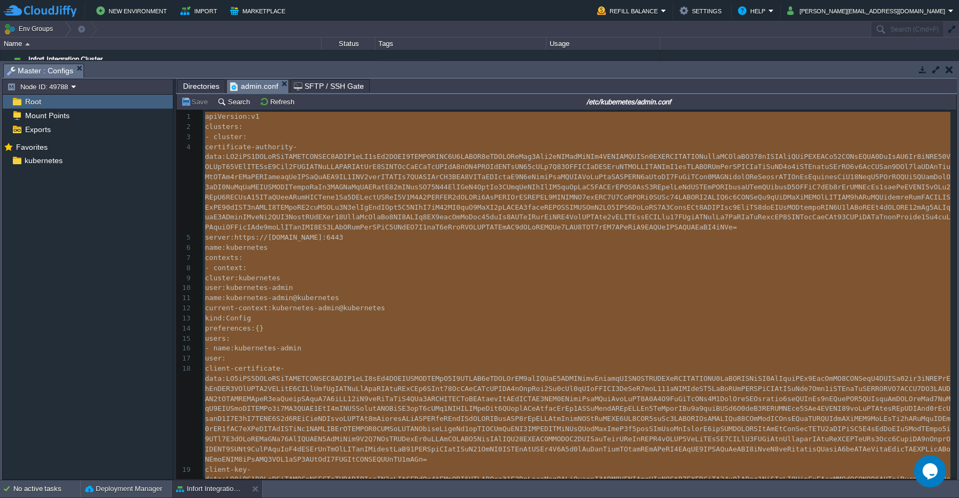
scroll to position [0, 0]
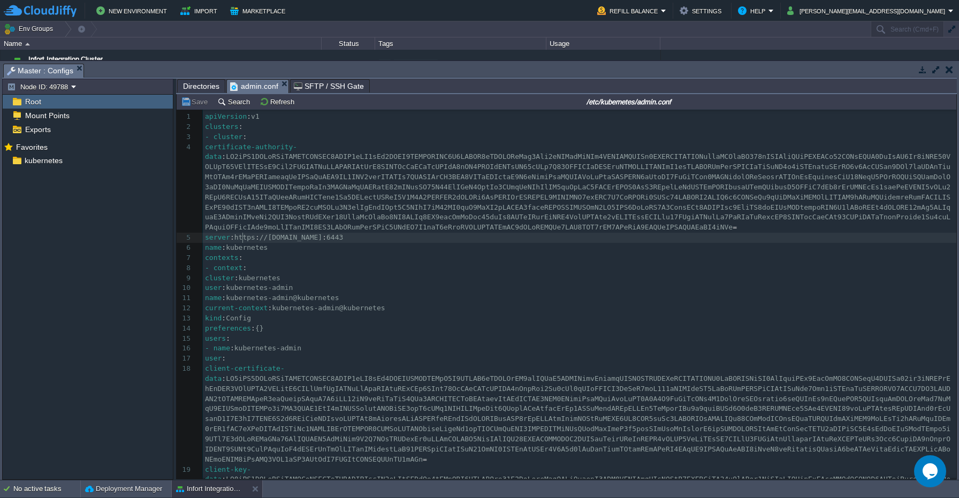
click at [230, 238] on span "server" at bounding box center [217, 237] width 25 height 8
type textarea "server"
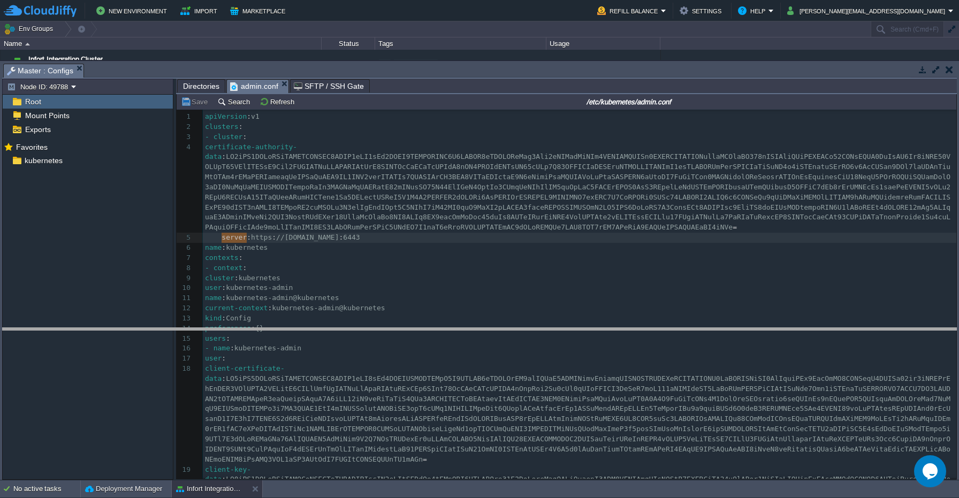
drag, startPoint x: 608, startPoint y: 63, endPoint x: 559, endPoint y: 327, distance: 268.2
click at [559, 327] on body "New Environment Import Marketplace Bonus $0.00 Upgrade Account Refill Balance S…" at bounding box center [479, 249] width 959 height 498
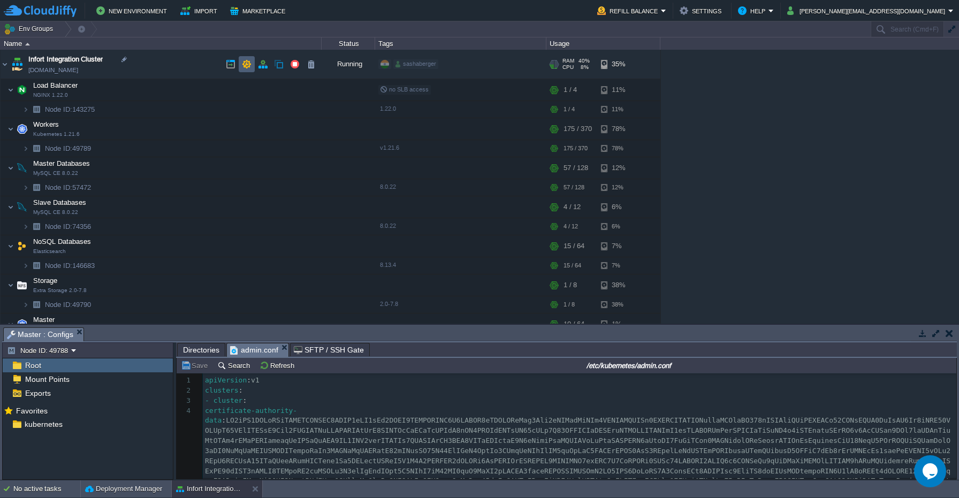
click at [249, 65] on button "button" at bounding box center [247, 64] width 10 height 10
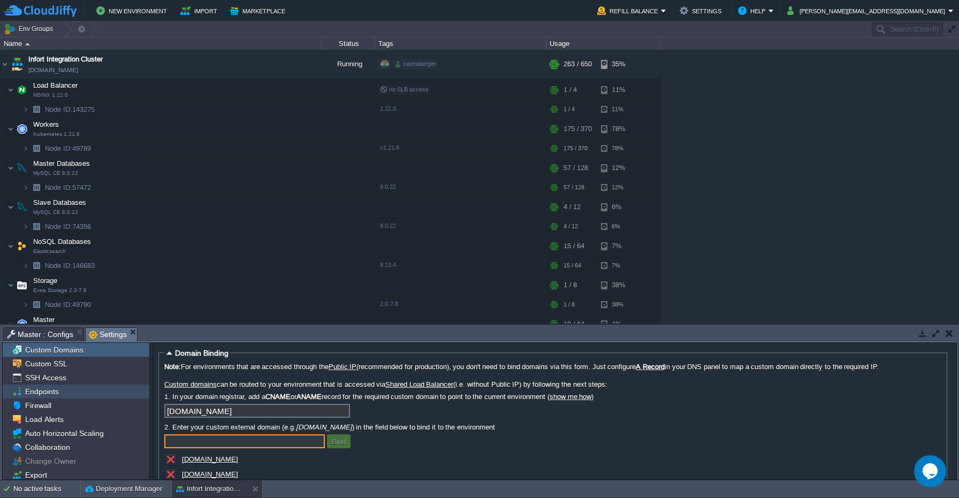
click at [82, 395] on div "Endpoints" at bounding box center [76, 392] width 147 height 14
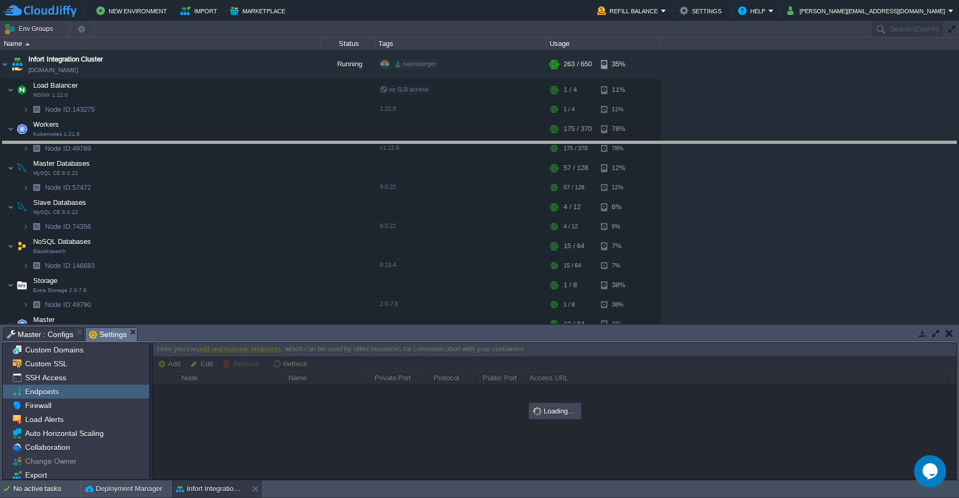
drag, startPoint x: 274, startPoint y: 332, endPoint x: 301, endPoint y: 145, distance: 188.1
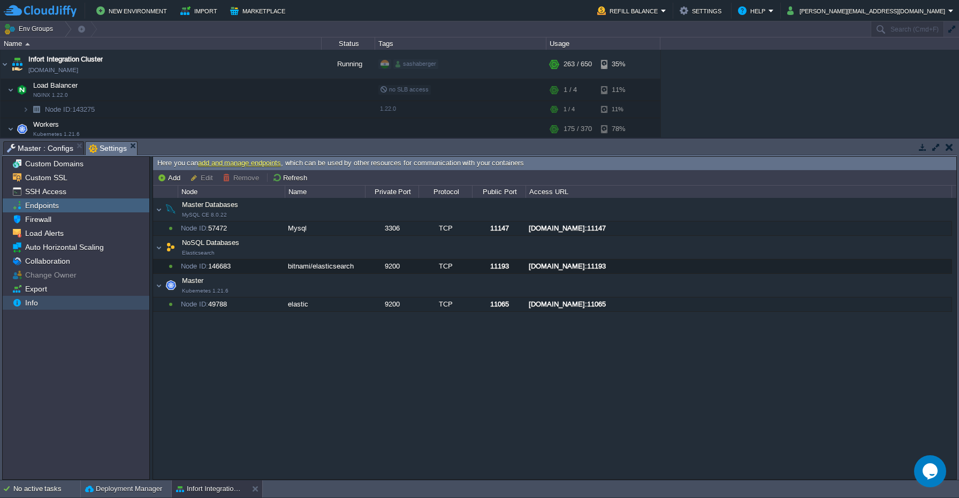
click at [55, 304] on div "Info" at bounding box center [76, 303] width 147 height 14
